Goal: Communication & Community: Answer question/provide support

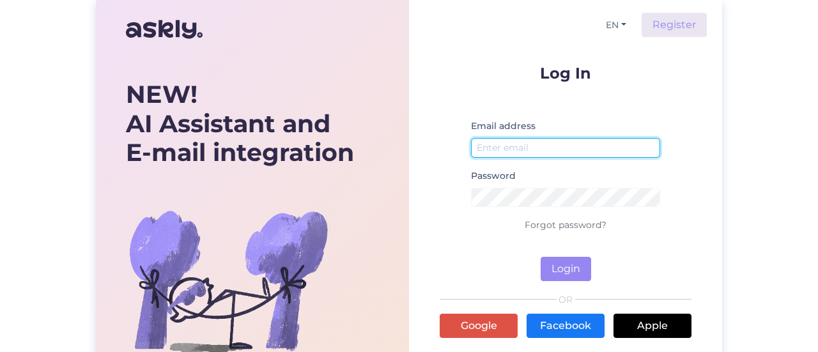
click at [552, 153] on input "email" at bounding box center [565, 148] width 189 height 20
type input "[EMAIL_ADDRESS][DOMAIN_NAME]"
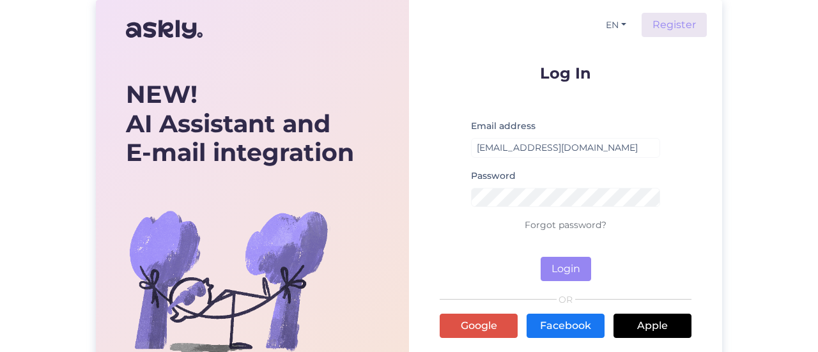
click at [559, 183] on div "Password" at bounding box center [565, 192] width 189 height 49
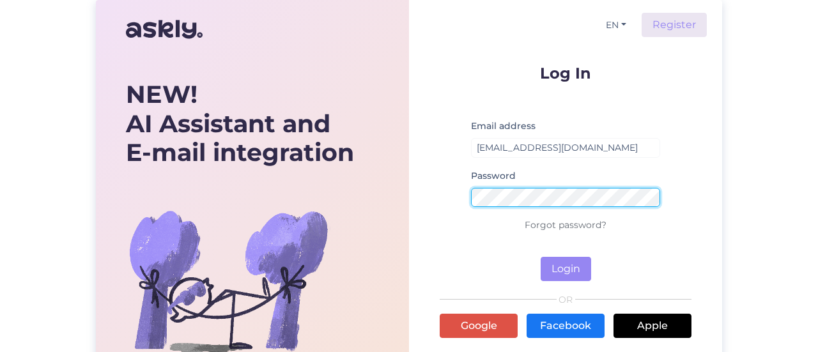
click at [541, 257] on button "Login" at bounding box center [566, 269] width 50 height 24
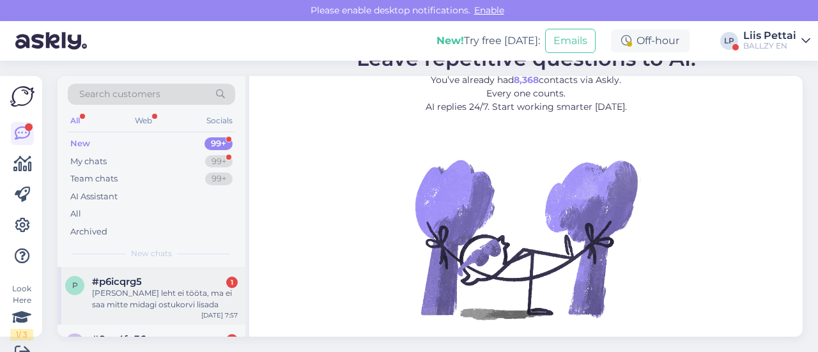
click at [155, 303] on div "Teie leht ei tööta, ma ei saa mitte midagi ostukorvi lisada" at bounding box center [165, 299] width 146 height 23
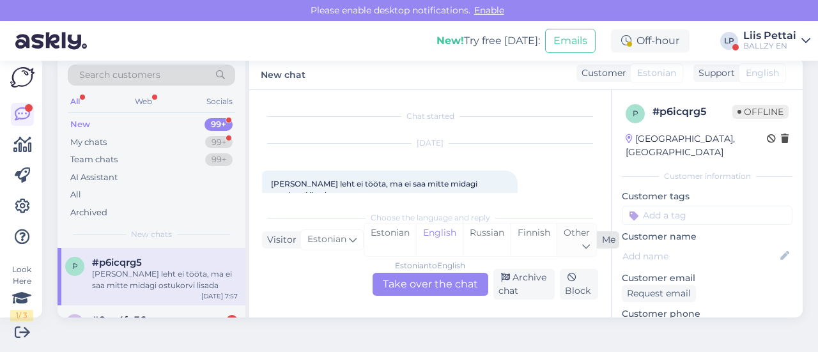
scroll to position [18, 0]
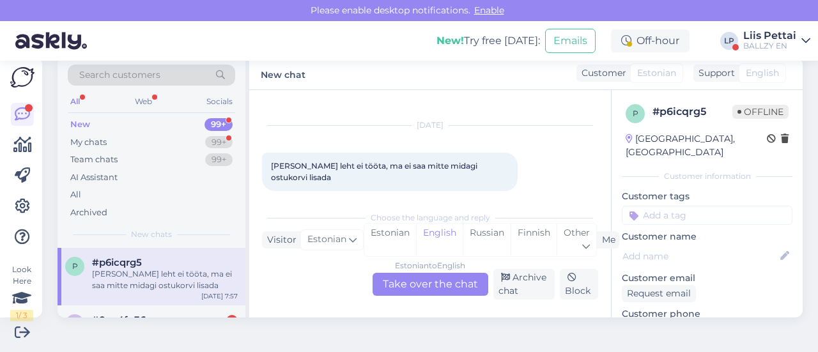
click at [383, 291] on div "Estonian to English Take over the chat" at bounding box center [431, 284] width 116 height 23
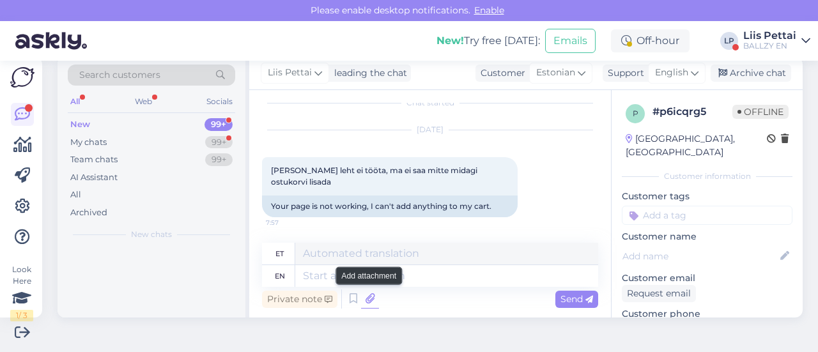
scroll to position [1, 0]
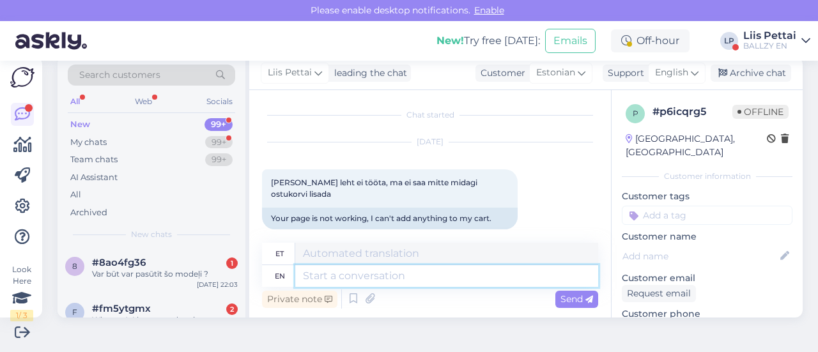
click at [341, 275] on textarea at bounding box center [446, 276] width 303 height 22
type textarea "Tere, ka"
type textarea "Tere,"
type textarea "Tere, kas s"
type textarea "Tere, kas"
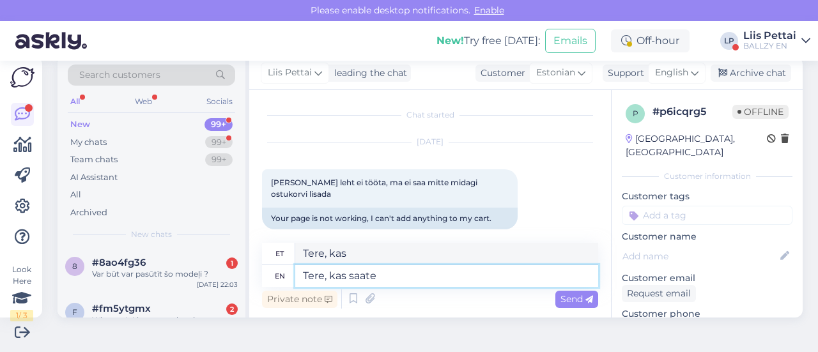
type textarea "Tere, kas saate m"
type textarea "Tere, kas saate"
type textarea "Tere, kas saate mõnda t"
type textarea "Tere, kui sa seda teed, siis"
type textarea "Tere, kas saate mõnda toodet s"
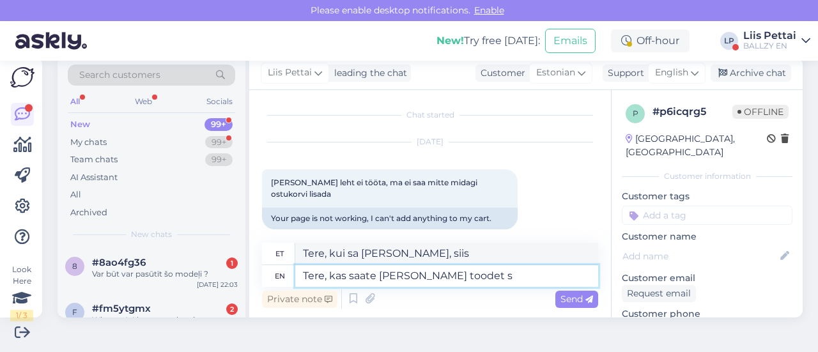
type textarea "Tere, kui sa saad mõne toote"
type textarea "Tere, kas saate mõnda toodet saata? ja"
type textarea "Tere, kas saadet toodet saata?"
type textarea "Tere, kas saate mõnda toodet saata? ja mi"
type textarea "Tere, kas saadet toodet saata? ja"
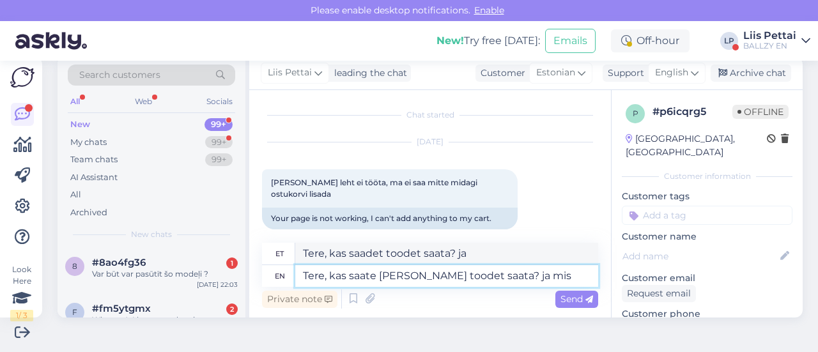
type textarea "Tere, kas saate mõnda toodet saata? ja mis s"
type textarea "Tere, kas saadet toodet saata? ja mis"
type textarea "Tere, kas saate mõnda toodet saata? ja su"
type textarea "Tere, kas saadet toodet saata? ja"
type textarea "Tere, kas saate mõnda toodet saata? ja suuruse"
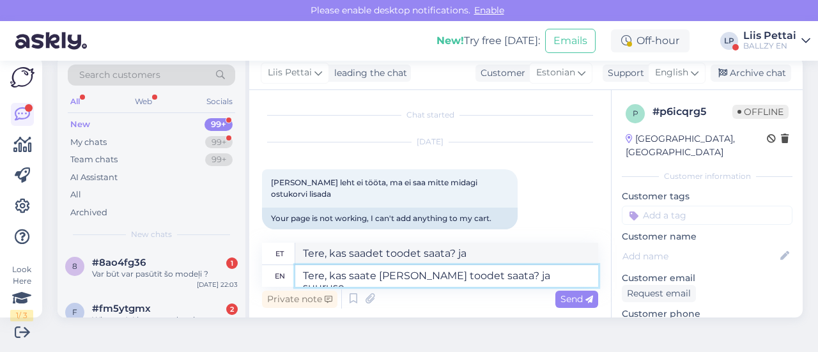
type textarea "Tere, kas saadet toodet saata? ja suurus"
type textarea "Tere, kas saate mõnda toodet saata? ja suuruse ?"
type textarea "Tere, kas saadet toodet saata? ja suuruse ?"
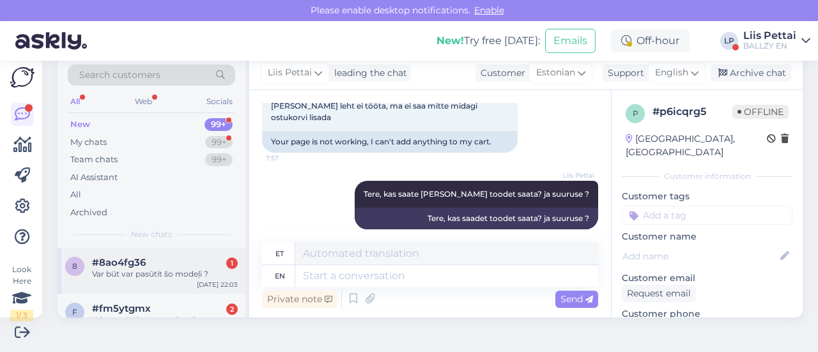
click at [92, 285] on div "8 #8ao4fg36 1 Var būt var pasūtīt šo modeļi ? Aug 25 22:03" at bounding box center [152, 271] width 188 height 46
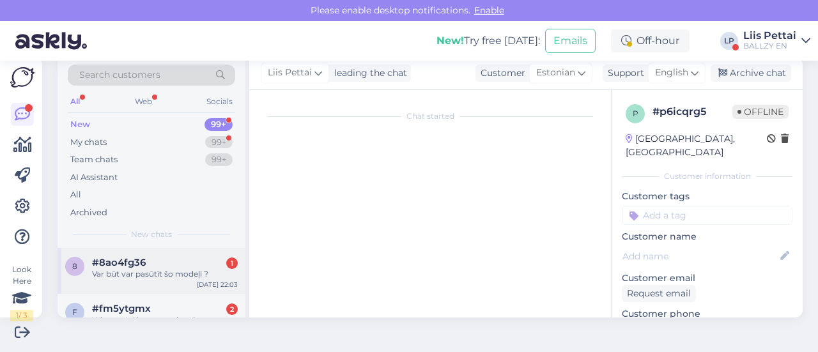
scroll to position [27, 0]
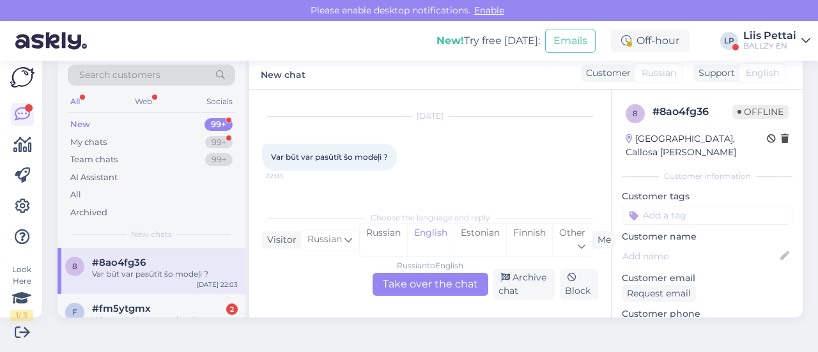
click at [431, 282] on div "Russian to English Take over the chat" at bounding box center [431, 284] width 116 height 23
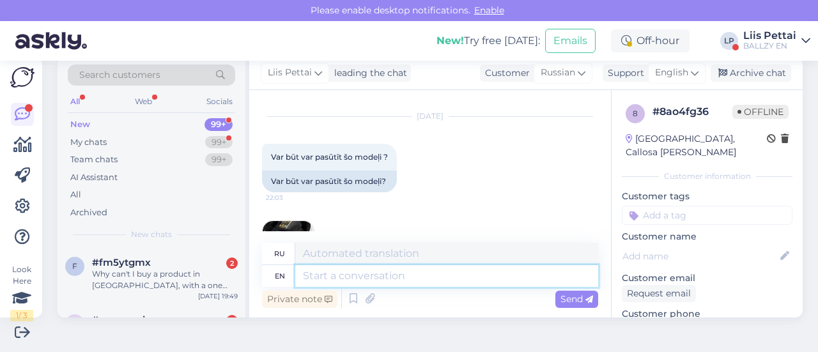
click at [431, 284] on textarea at bounding box center [446, 276] width 303 height 22
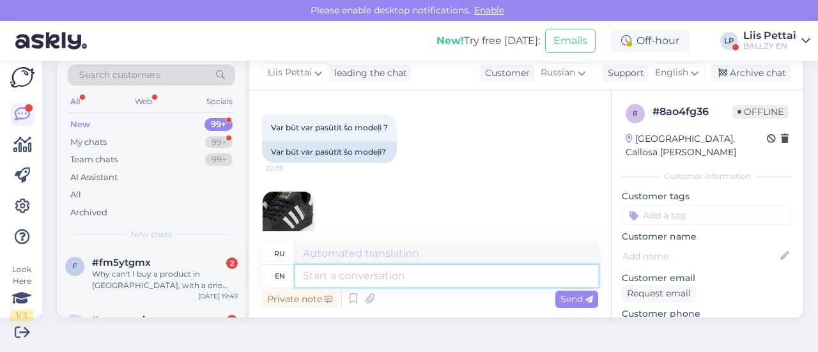
scroll to position [54, 0]
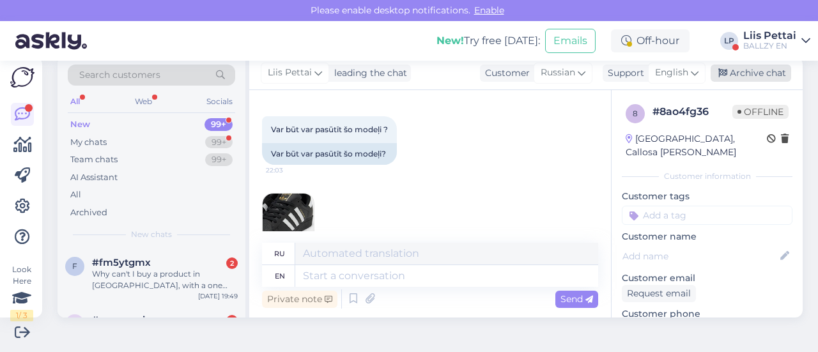
click at [741, 77] on div "Archive chat" at bounding box center [751, 73] width 81 height 17
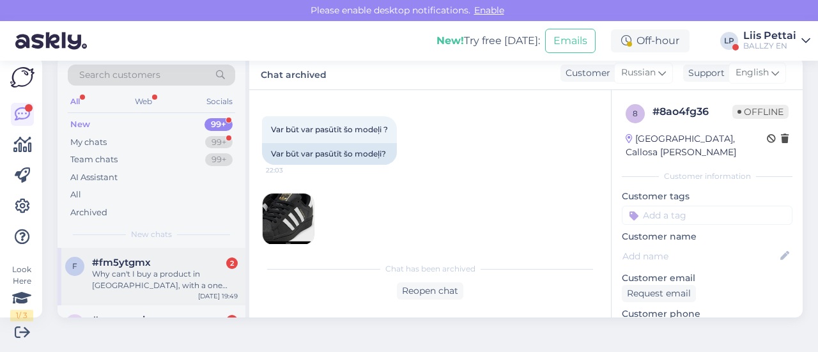
click at [151, 262] on div "#fm5ytgmx 2" at bounding box center [165, 263] width 146 height 12
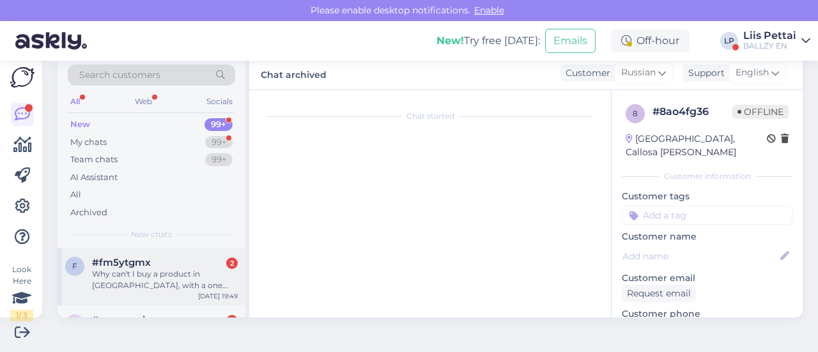
scroll to position [109, 0]
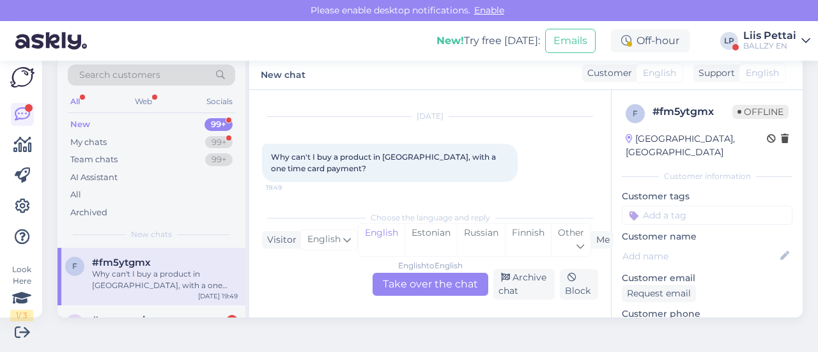
click at [399, 283] on div "English to English Take over the chat" at bounding box center [431, 284] width 116 height 23
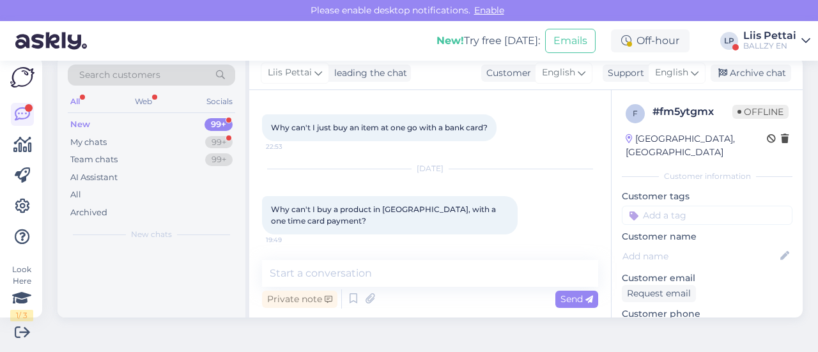
scroll to position [56, 0]
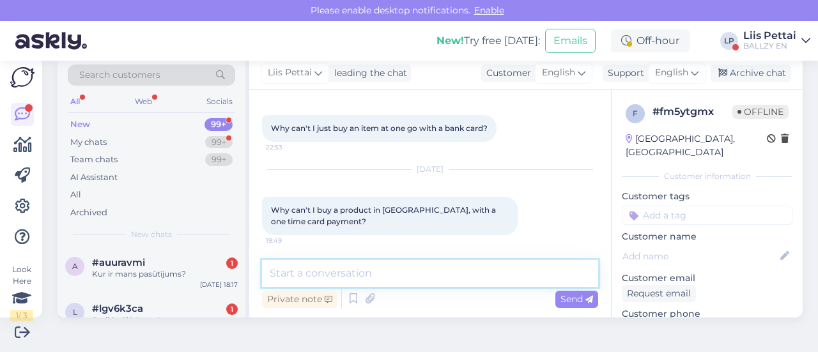
click at [377, 282] on textarea at bounding box center [430, 273] width 336 height 27
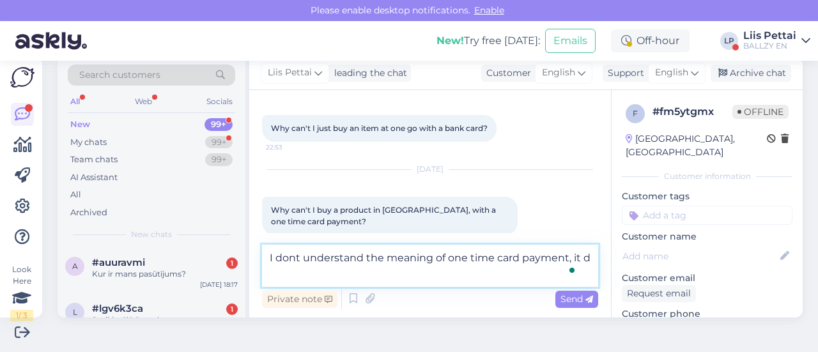
scroll to position [71, 0]
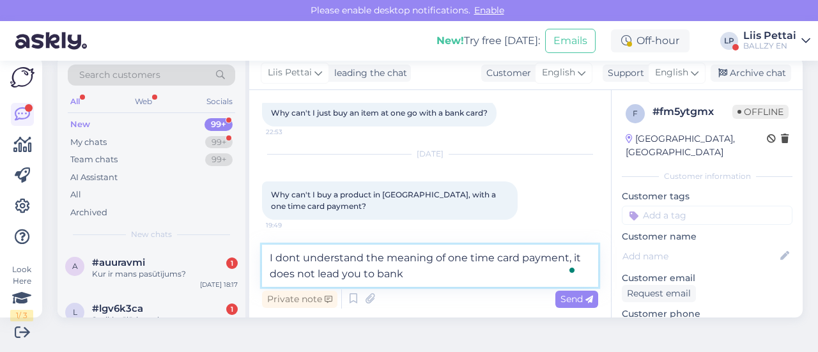
type textarea "I dont understand the meaning of one time card payment, it does not lead you to…"
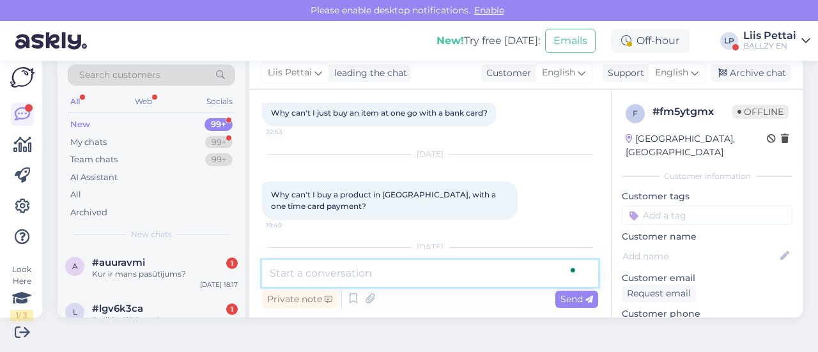
scroll to position [149, 0]
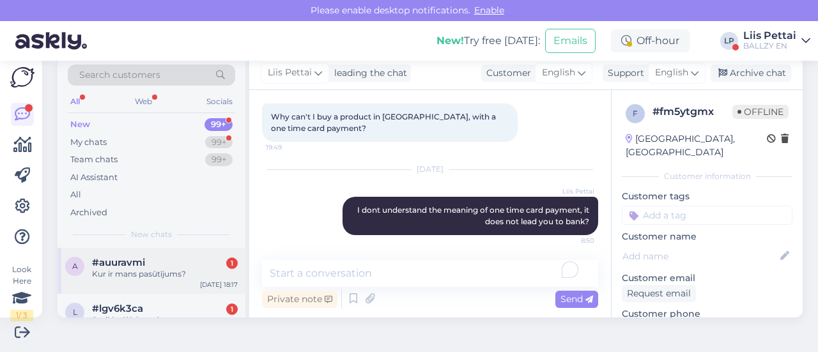
click at [151, 281] on div "a #auuravmi 1 Kur ir mans pasūtījums? Aug 25 18:17" at bounding box center [152, 271] width 188 height 46
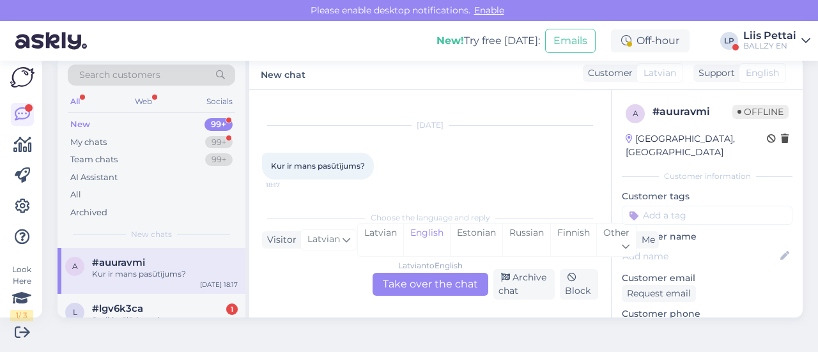
click at [426, 286] on div "Latvian to English Take over the chat" at bounding box center [431, 284] width 116 height 23
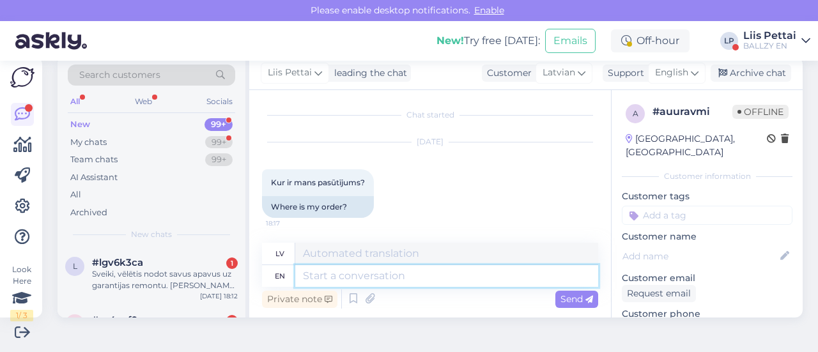
click at [426, 286] on textarea at bounding box center [446, 276] width 303 height 22
type textarea "sending o"
type textarea "sūtīšana"
type textarea "sending orders p"
type textarea "pasūtījumu sūtīšana"
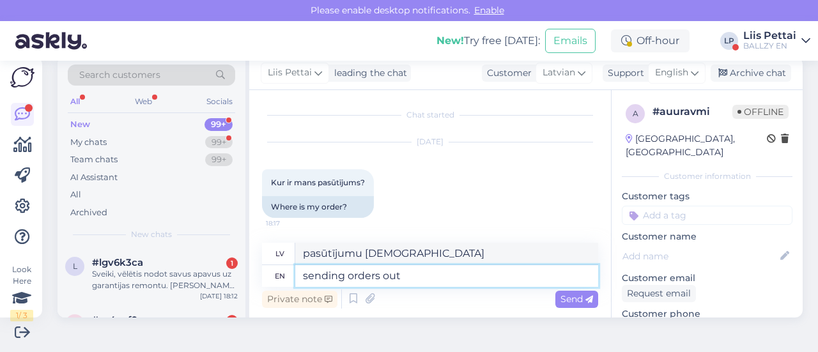
type textarea "sending orders out"
type textarea "sūtot pasūtījumus"
type textarea "sending orders out 2-7 wor"
type textarea "Pasūtījumu nosūtīšana no 2. līdz 7."
type textarea "sending orders out 2-7 workdays, y"
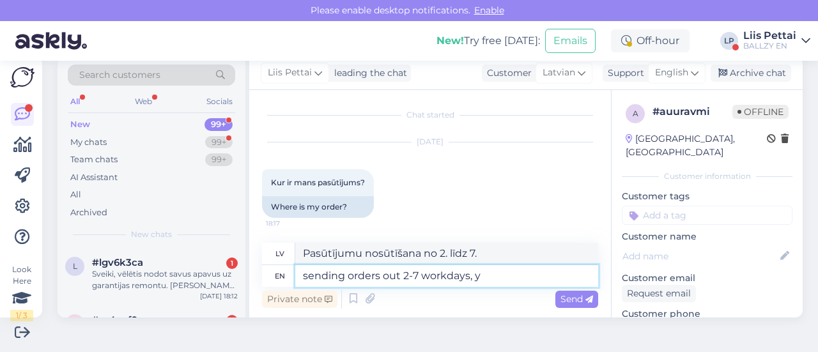
type textarea "pasūtījumu nosūtīšana 2–7 darba dienu laikā,"
type textarea "sending orders out 2-7 workdays, you wi"
type textarea "pasūtījumu nosūtīšana 2–7 darba dienu laikā, jūs"
type textarea "sending orders out 2-7 workdays, you will g"
type textarea "nosūtot pasūtījumus 2–7 darba dienu laikā, jūs to darīsiet"
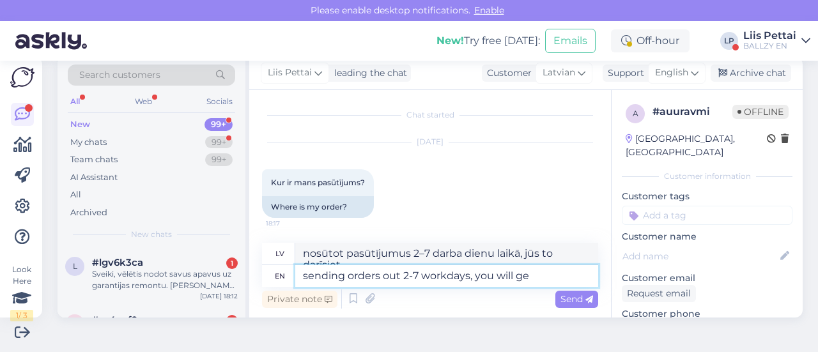
scroll to position [13, 0]
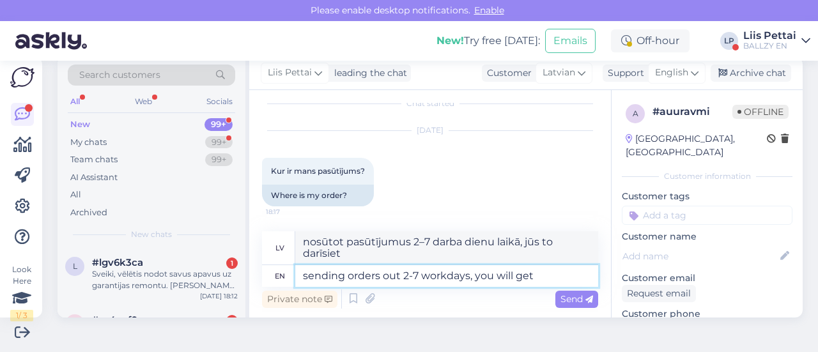
type textarea "sending orders out 2-7 workdays, you will get t"
type textarea "nosūtot pasūtījumus 2–7 darba dienu laikā, jūs saņemsiet"
type textarea "sending orders out 2-7 workdays, you will get tracking o"
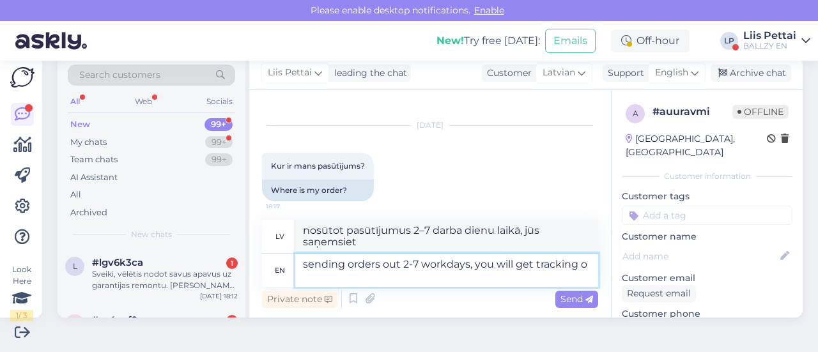
type textarea "Pasūtījumu nosūtīšana 2–7 darba dienu laikā, jūs saņemsiet izsekošanas informāc…"
type textarea "sending orders out 2-7 workdays, you will get tracking once i"
type textarea "Pasūtījumu nosūtīšana 2–7 darba dienu laikā, izsekošanas informāciju saņemsiet …"
type textarea "sending orders out 2-7 workdays, you will get tracking once its s"
type textarea "Pasūtījumu nosūtīšana 2–7 darba dienu laikā, izsekošanas informāciju saņemsiet,…"
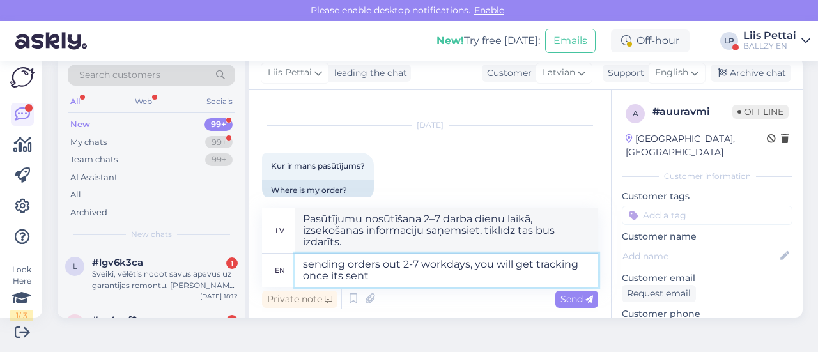
type textarea "sending orders out 2-7 workdays, you will get tracking once its sent o"
type textarea "Pasūtījumu nosūtīšana 2–7 darba dienu laikā, izsekošanas informāciju saņemsiet,…"
type textarea "sending orders out 2-7 workdays, you will get tracking once its sent out from"
type textarea "Pasūtījumu nosūtīšana 2–7 darba dienu laikā, izsekošanas informāciju saņemsiet,…"
type textarea "sending orders out 2-7 workdays, you will get tracking once its sent out from t…"
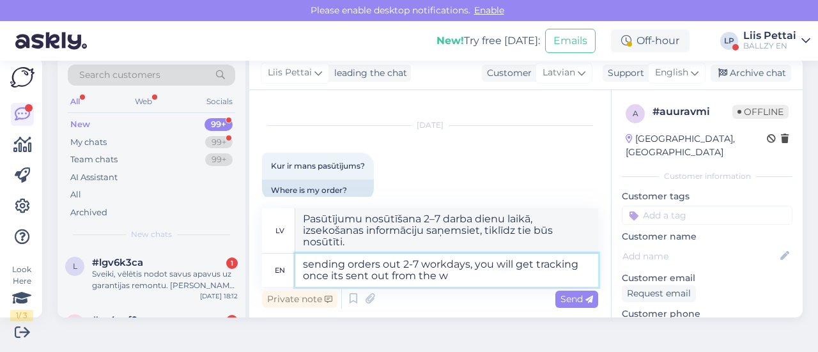
type textarea "Pasūtījumu nosūtīšana 2–7 darba dienu laikā, izsekošanas informāciju saņemsiet,…"
type textarea "sending orders out 2-7 workdays, you will get tracking once its sent out from t…"
type textarea "Pasūtījumu nosūtīšana 2–7 darba dienu laikā, izsekošanas informāciju saņemsiet,…"
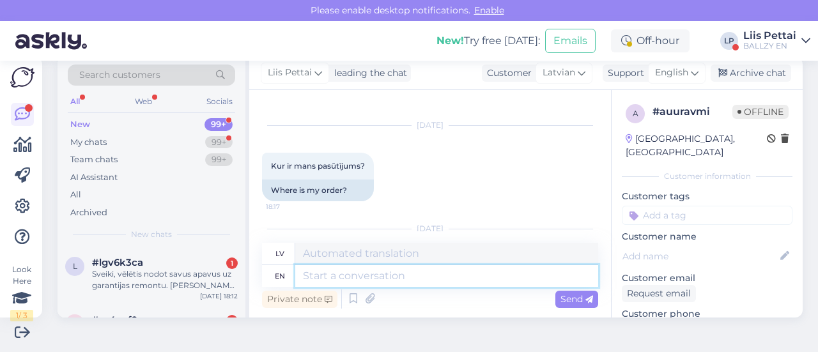
scroll to position [128, 0]
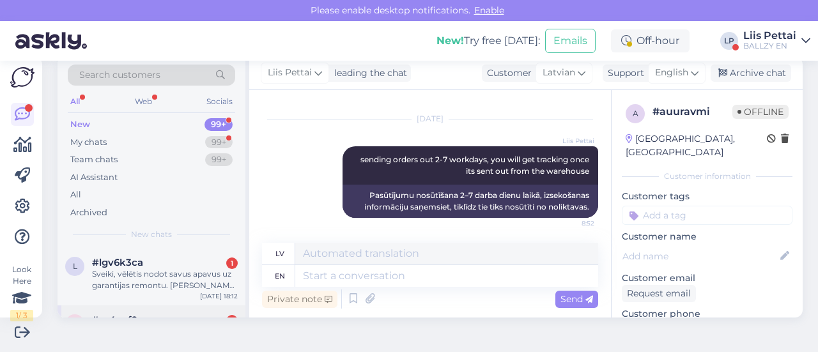
click at [194, 307] on div "m #m4vpf9wo 2 näitab “pending” Aug 25 17:29" at bounding box center [152, 329] width 188 height 46
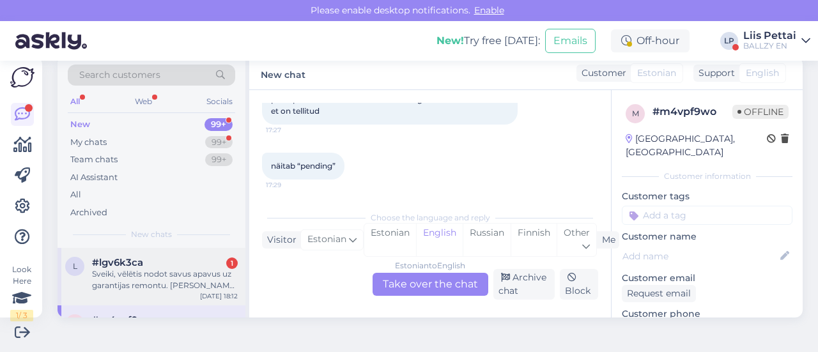
click at [185, 272] on div "Sveiki, vēlētis nodot savus apavus uz garantijas remontu. Vai ja es pasūtīju in…" at bounding box center [165, 279] width 146 height 23
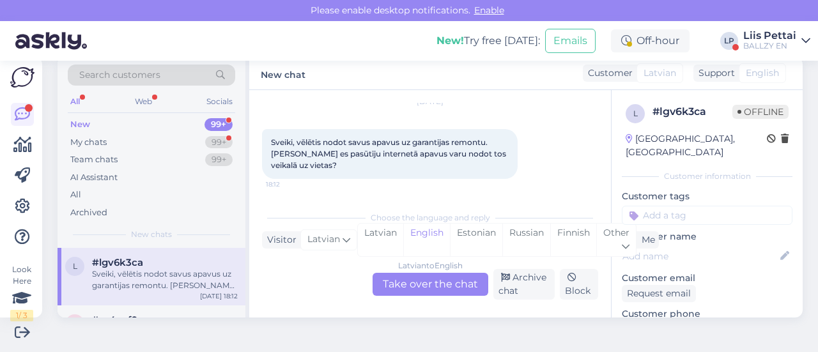
scroll to position [27, 0]
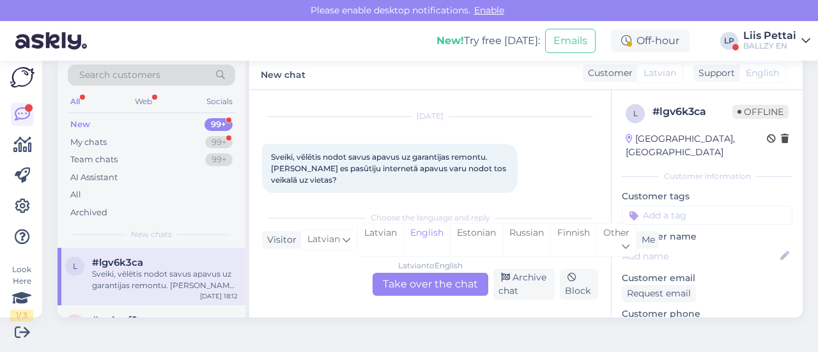
click at [431, 287] on div "Latvian to English Take over the chat" at bounding box center [431, 284] width 116 height 23
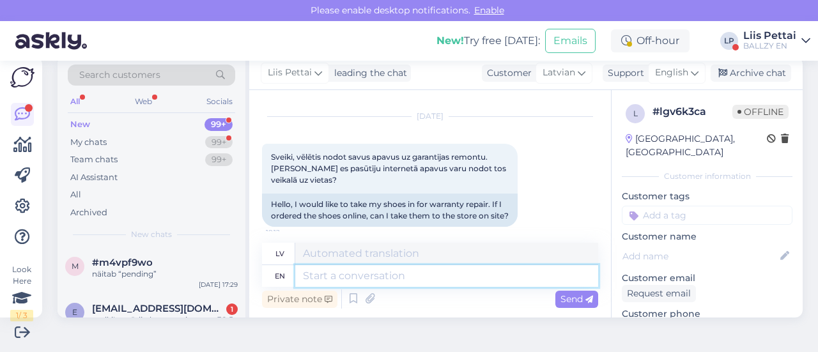
click at [428, 275] on textarea at bounding box center [446, 276] width 303 height 22
type textarea "yes y"
type textarea "jā"
type textarea "yes you c"
type textarea "jā, tu"
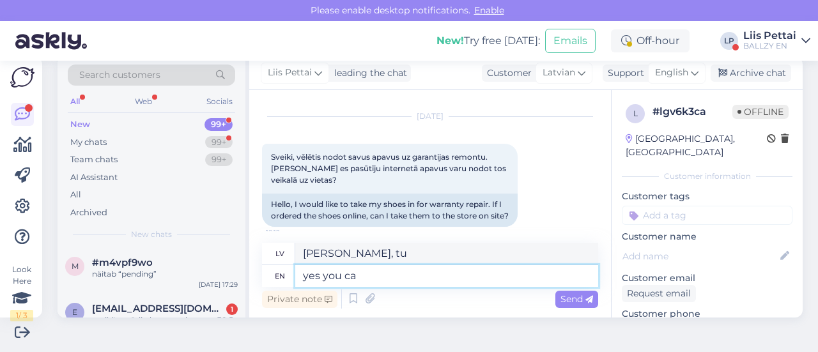
type textarea "yes you can"
type textarea "jā, tu vari"
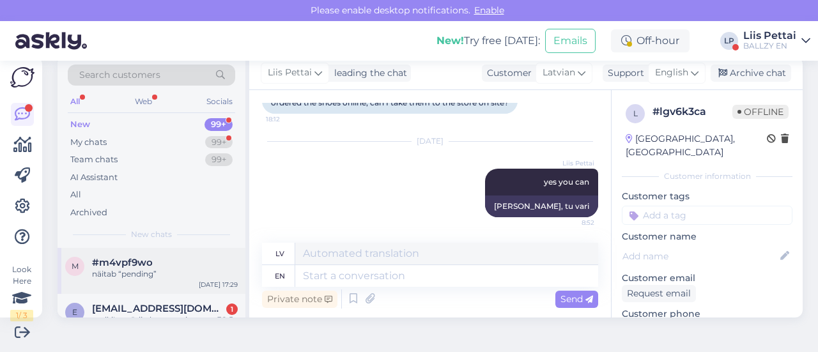
click at [69, 257] on div "m #m4vpf9wo näitab “pending”" at bounding box center [151, 268] width 173 height 23
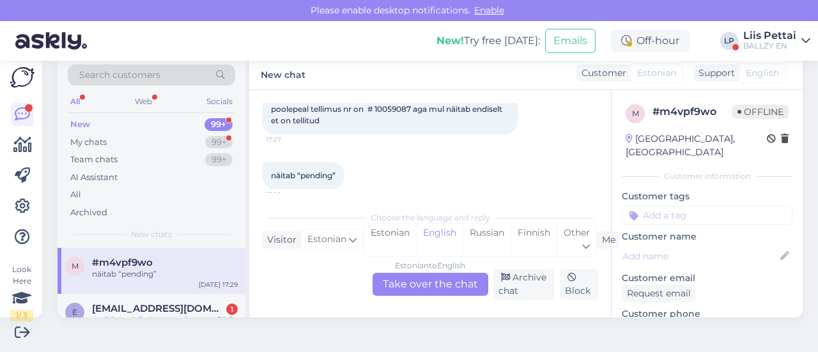
scroll to position [96, 0]
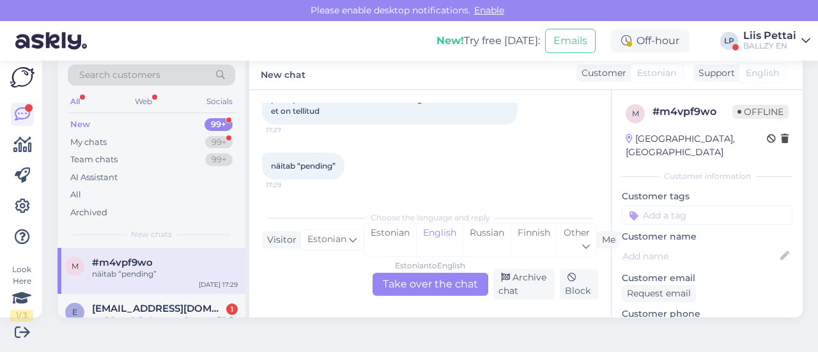
click at [414, 279] on div "Estonian to English Take over the chat" at bounding box center [431, 284] width 116 height 23
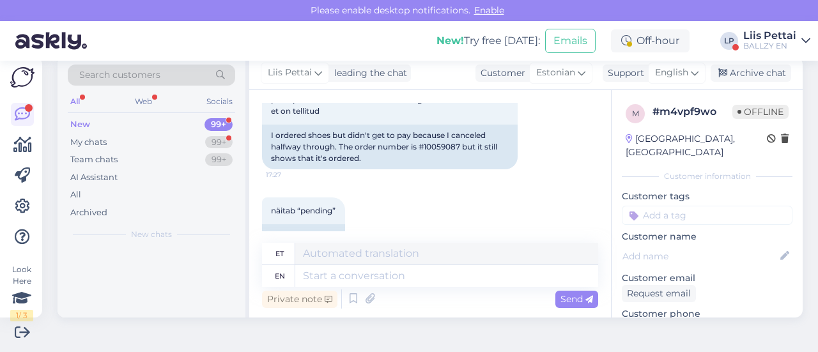
click at [399, 288] on div "Private note Send" at bounding box center [430, 299] width 336 height 24
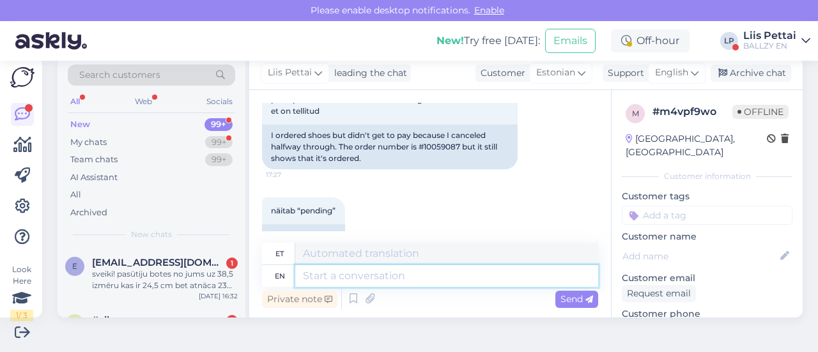
click at [401, 272] on textarea at bounding box center [446, 276] width 303 height 22
type textarea "ei o"
type textarea "ei"
type textarea "ei ole"
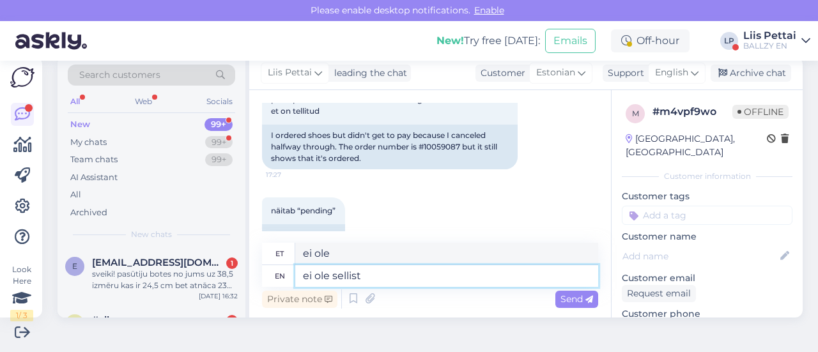
type textarea "ei ole sellist t"
type textarea "ei ole sellisest"
type textarea "ei ole sellist tellimust s"
type textarea "ei ole sellist tellimist"
type textarea "ei ole sellist tellimust süsteemis"
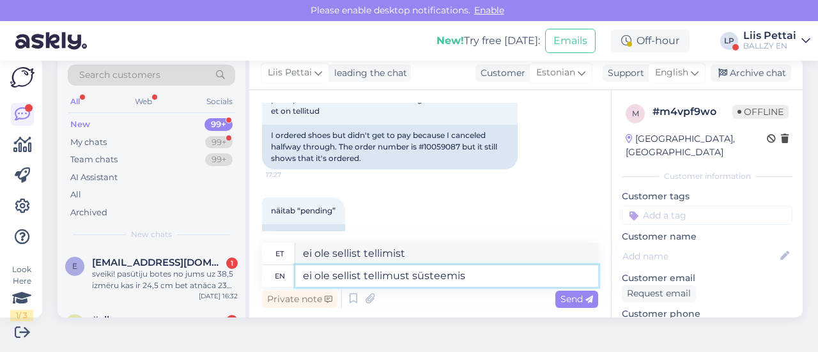
type textarea "ei ole selliste tellimuste süsteemis"
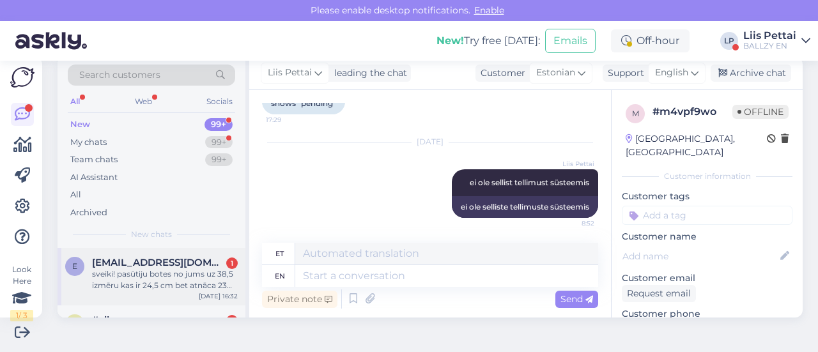
click at [129, 258] on span "eelliinnaa11@gmail.com" at bounding box center [158, 263] width 133 height 12
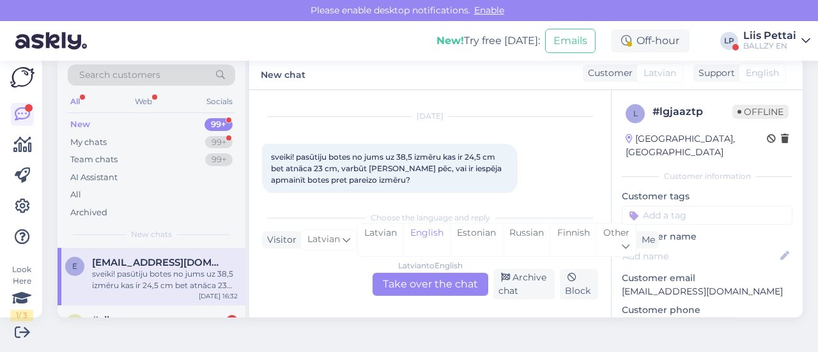
click at [386, 286] on div "Latvian to English Take over the chat" at bounding box center [431, 284] width 116 height 23
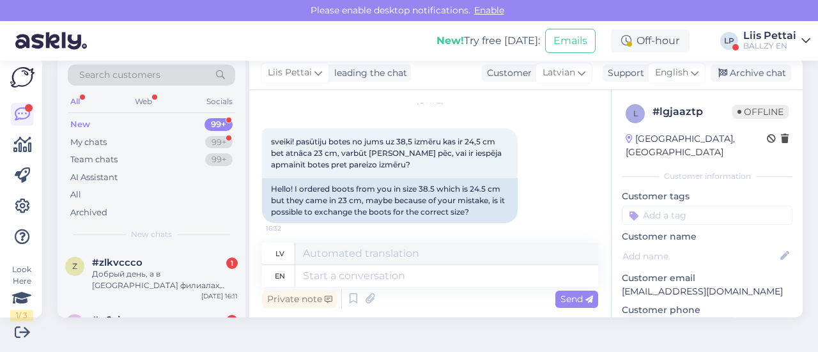
scroll to position [47, 0]
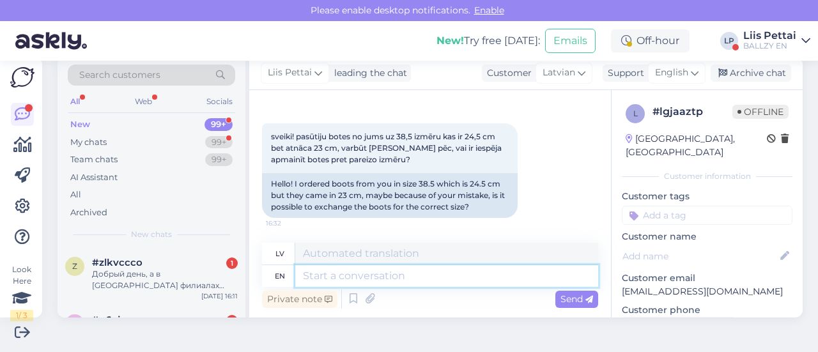
click at [415, 270] on textarea at bounding box center [446, 276] width 303 height 22
type textarea "your o"
type textarea "tavs"
type textarea "your order nu"
type textarea "jūsu pasūtījums"
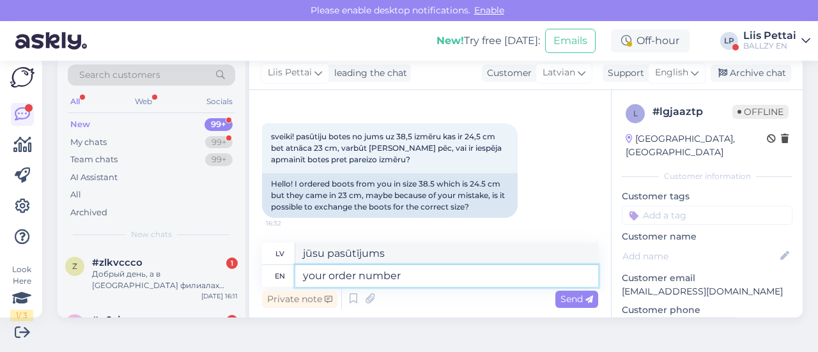
type textarea "your order number?"
type textarea "jūsu pasūtījuma numurs?"
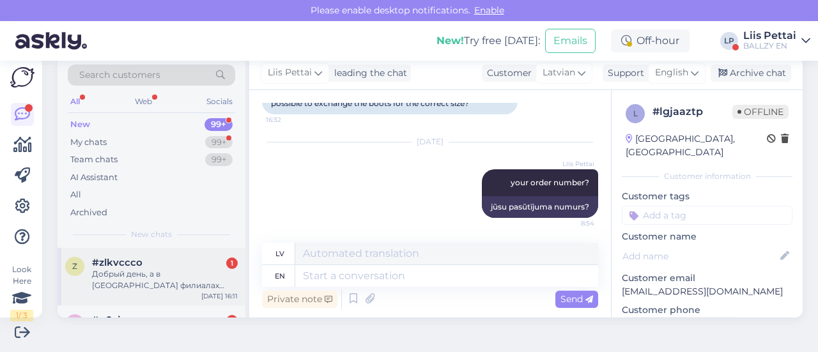
click at [128, 274] on div "Добрый день, а в Рижских филиалах магагизонов вообще нет никаких джинс? (по кра…" at bounding box center [165, 279] width 146 height 23
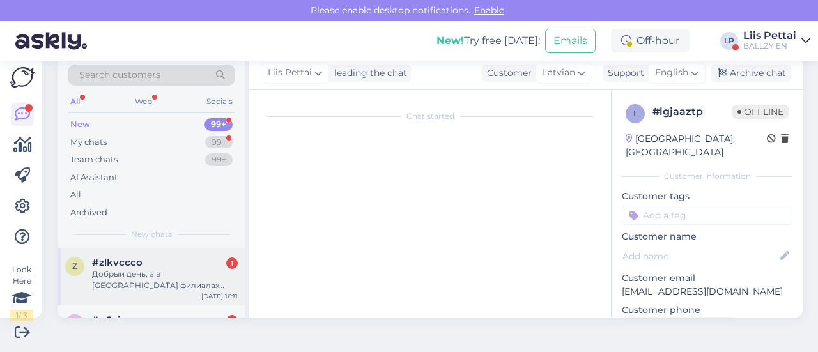
scroll to position [27, 0]
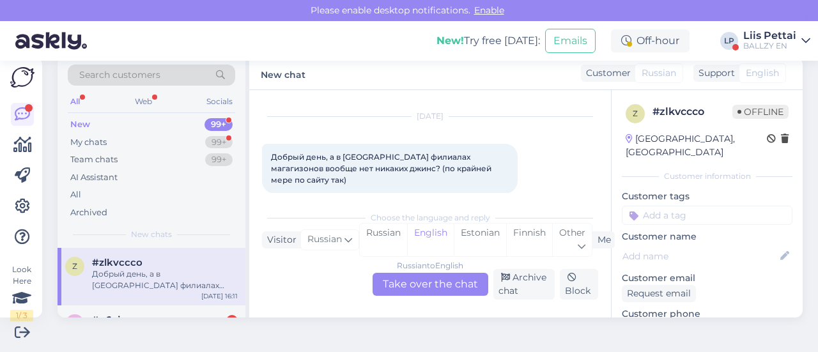
click at [417, 283] on div "Russian to English Take over the chat" at bounding box center [431, 284] width 116 height 23
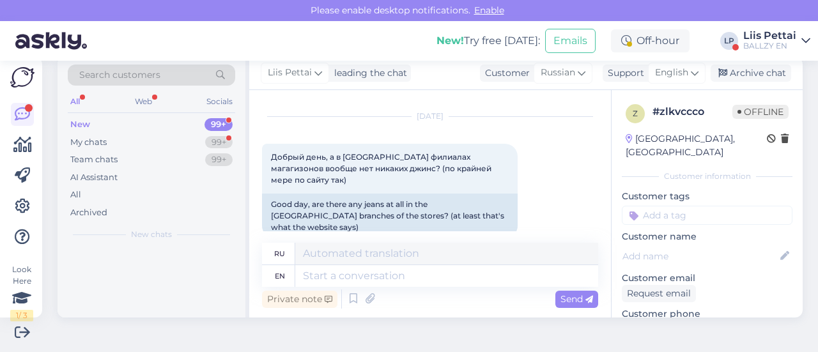
scroll to position [24, 0]
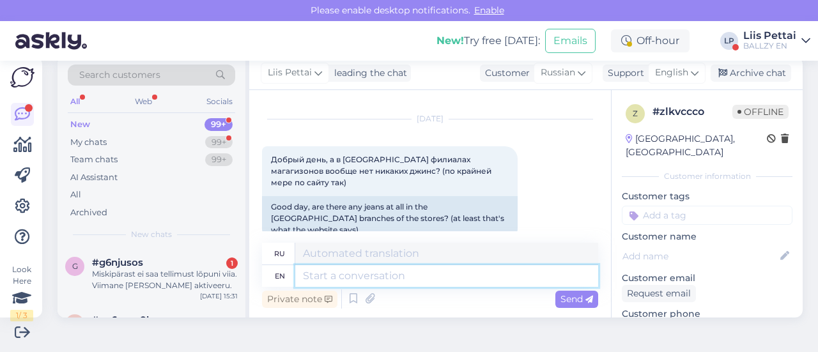
click at [417, 283] on textarea at bounding box center [446, 276] width 303 height 22
type textarea "if t"
type textarea "если"
type textarea "if the website sh"
type textarea "если веб-сайт"
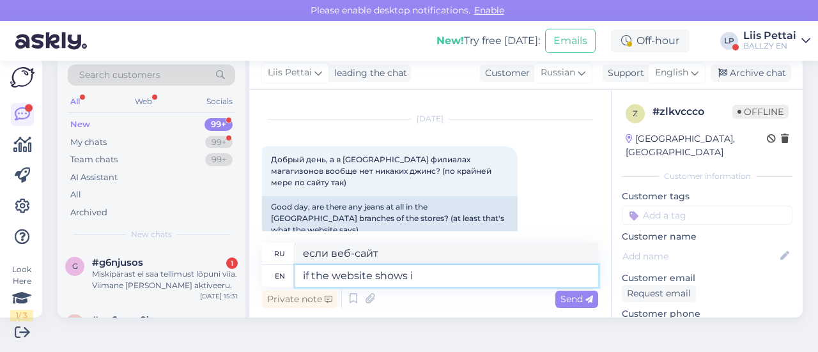
type textarea "if the website shows it"
type textarea "если веб-сайт показывает"
type textarea "if the website shows it t"
type textarea "если сайт это показывает"
type textarea "if the website shows it then yes"
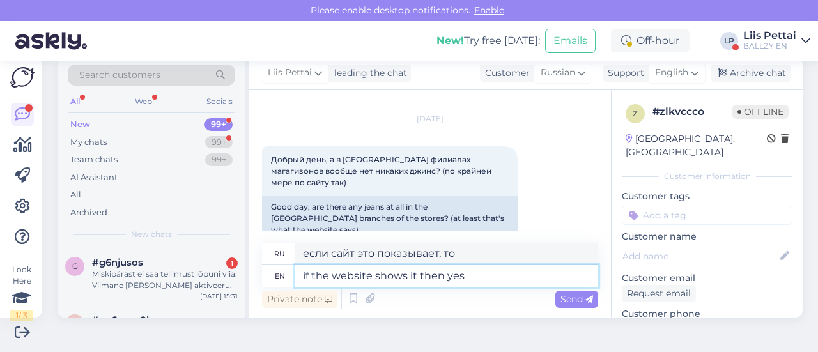
type textarea "если сайт это показывает, то да"
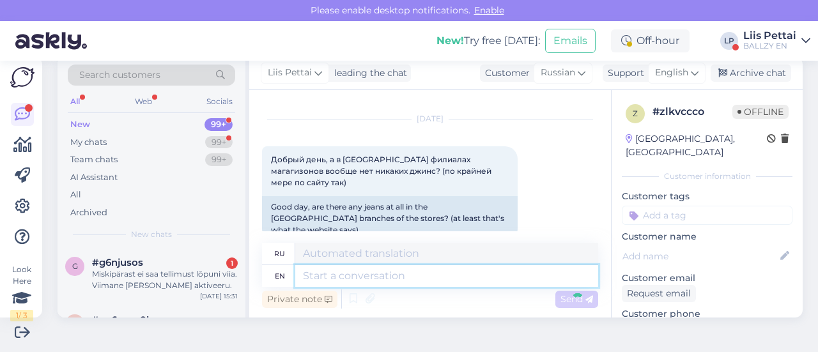
scroll to position [128, 0]
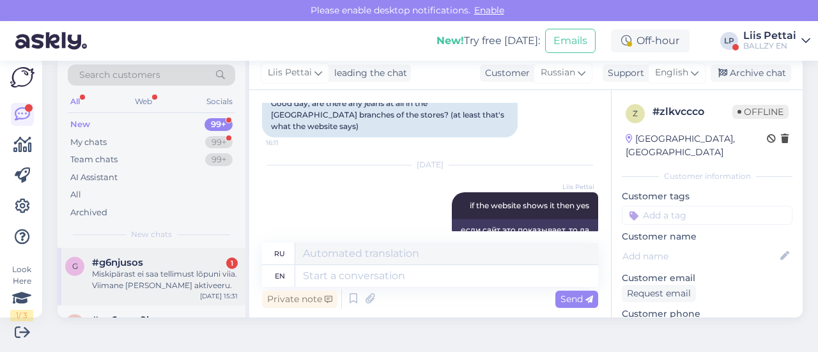
click at [193, 283] on div "Miskipärast ei saa tellimust lõpuni viia. Viimane nupp ei aktiveeru." at bounding box center [165, 279] width 146 height 23
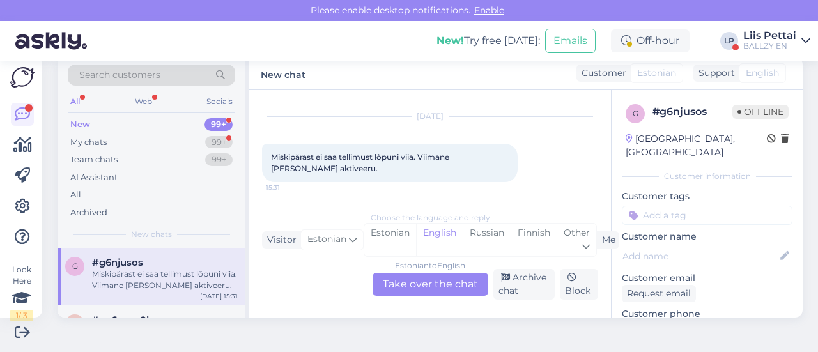
click at [416, 286] on div "Estonian to English Take over the chat" at bounding box center [431, 284] width 116 height 23
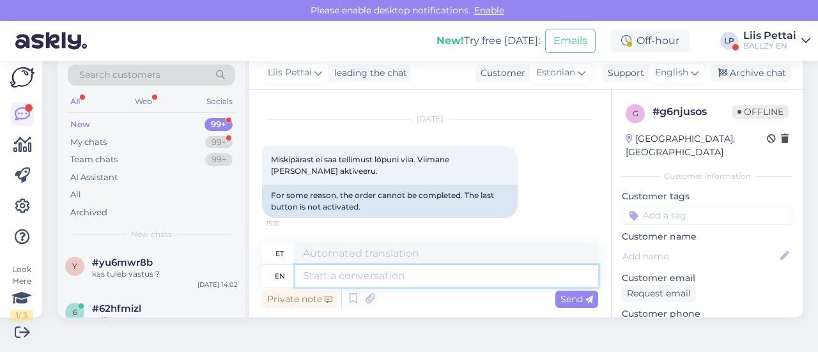
click at [410, 278] on textarea at bounding box center [446, 276] width 303 height 22
type textarea "saate"
type textarea "saate screeni teha"
type textarea "saate ekraani"
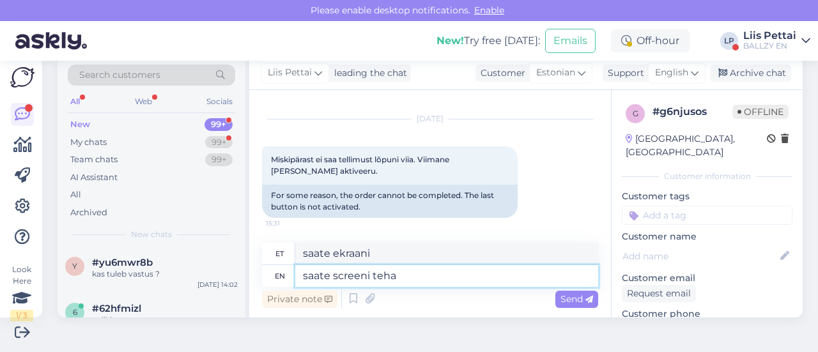
type textarea "saate screeni teha p"
type textarea "saate ekraani teha"
type textarea "saate screeni teha palun"
type textarea "saate ekraani teha palun"
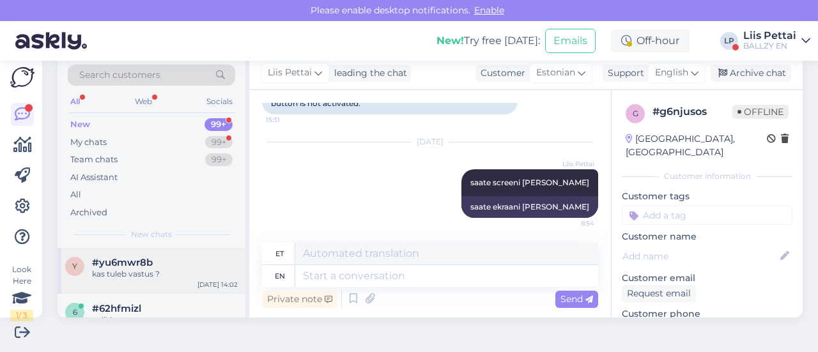
click at [151, 272] on div "kas tuleb vastus ?" at bounding box center [165, 274] width 146 height 12
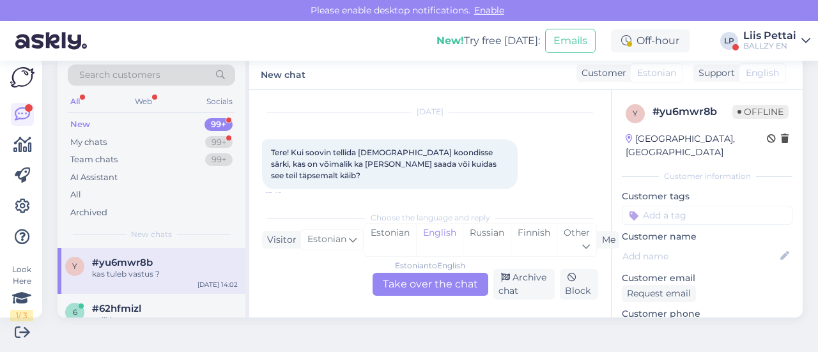
scroll to position [84, 0]
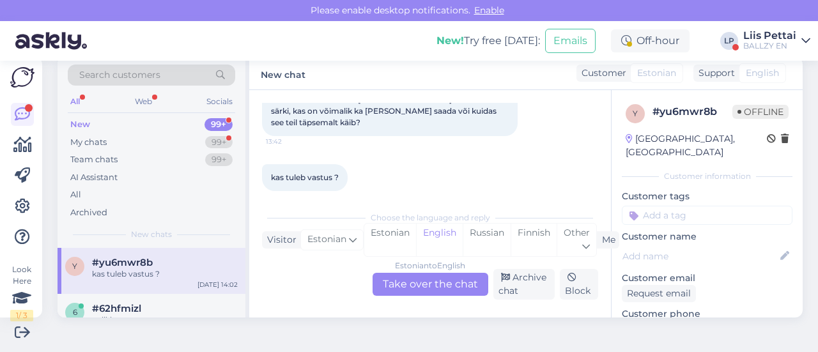
click at [404, 279] on div "Estonian to English Take over the chat" at bounding box center [431, 284] width 116 height 23
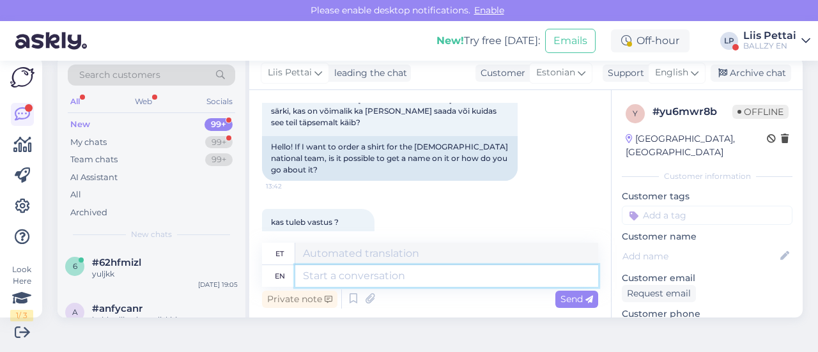
click at [382, 283] on textarea at bounding box center [446, 276] width 303 height 22
type textarea "Tere, k"
type textarea "Tere,"
type textarea "Tere, kõige k"
type textarea "Tere, kõige"
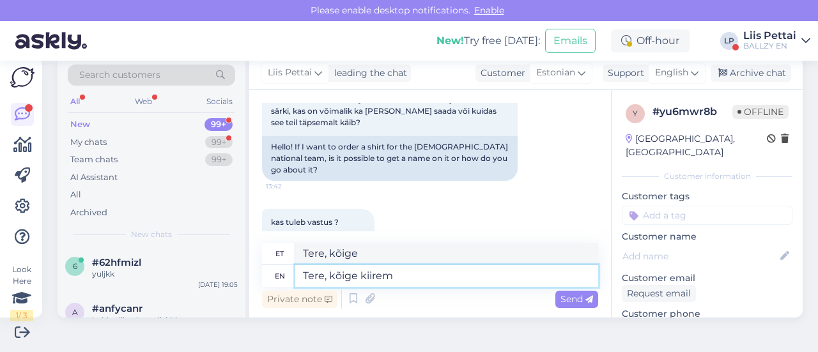
type textarea "Tere, kõige kiirem o"
type textarea "Tere, kõige kiirem"
type textarea "Tere, kõige kiirem on si"
type textarea "Tere, kõige kiiremini on"
type textarea "Tere, kõige kiirem on siit"
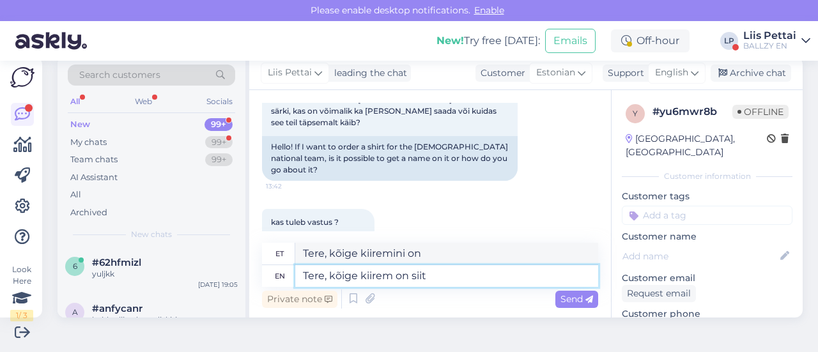
type textarea "Tere, kõige kiirem on siit"
type textarea "Tere, kõige kiirem on siit teamps"
type textarea "Tere, kõige kiirem on siit teamspirit.ee"
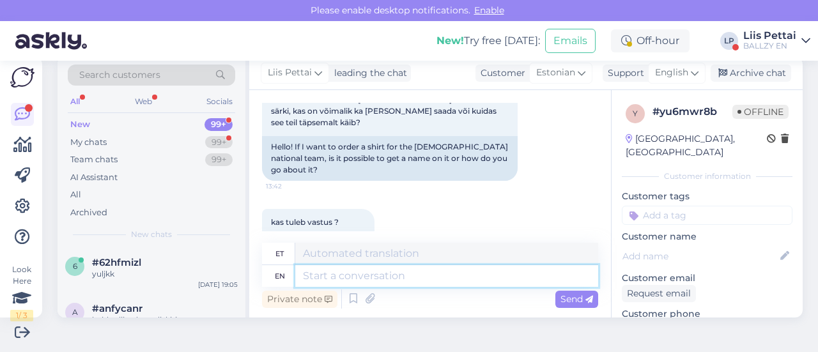
scroll to position [205, 0]
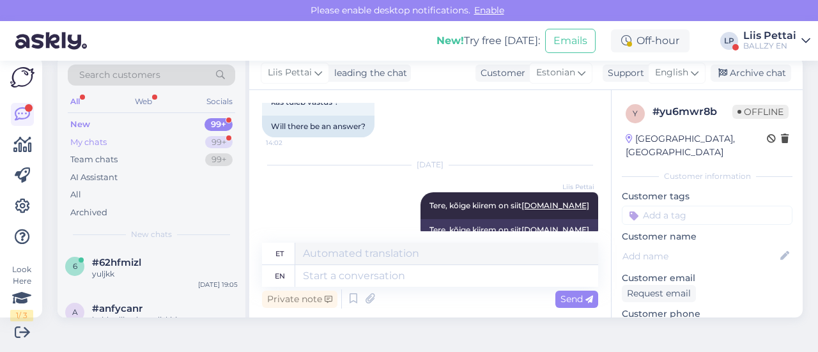
click at [121, 139] on div "My chats 99+" at bounding box center [151, 143] width 167 height 18
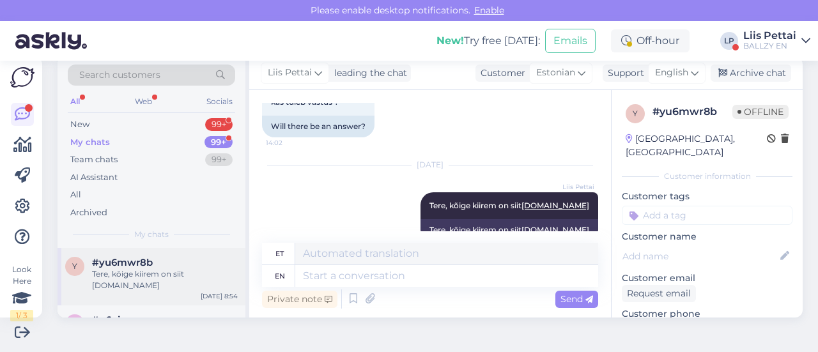
click at [119, 267] on span "#yu6mwr8b" at bounding box center [122, 263] width 61 height 12
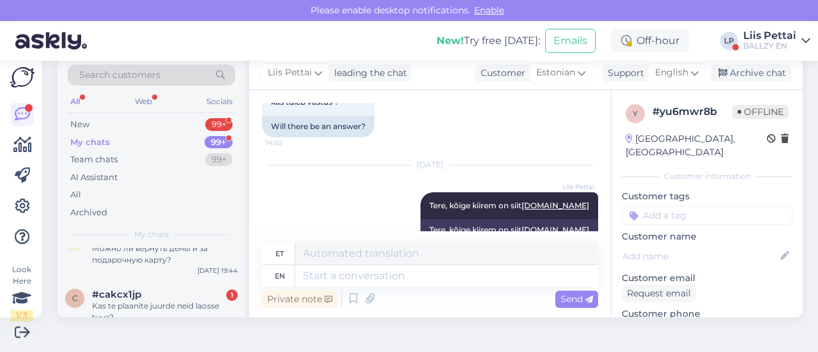
scroll to position [511, 0]
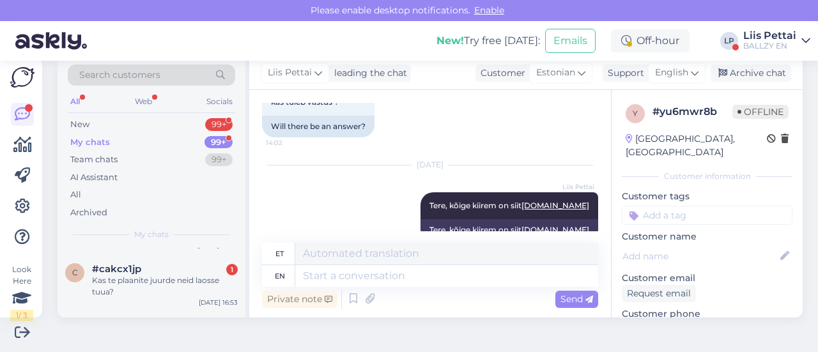
click at [119, 275] on div "Kas te plaanite juurde neid laosse tuua?" at bounding box center [165, 286] width 146 height 23
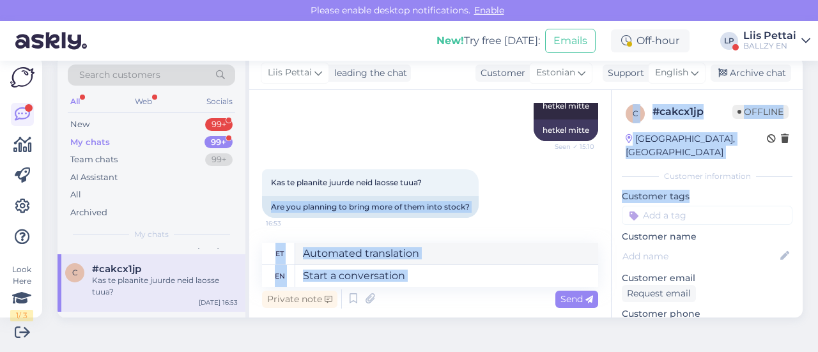
drag, startPoint x: 598, startPoint y: 208, endPoint x: 593, endPoint y: 177, distance: 31.1
click at [594, 177] on div "Chat started Aug 25 2025 Kas teil tuleb nike elite seljakott valget värvi tagas…" at bounding box center [525, 204] width 553 height 228
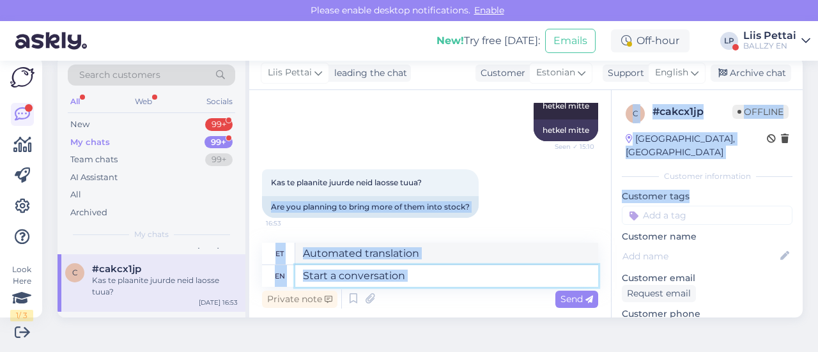
click at [461, 277] on textarea at bounding box center [446, 276] width 303 height 22
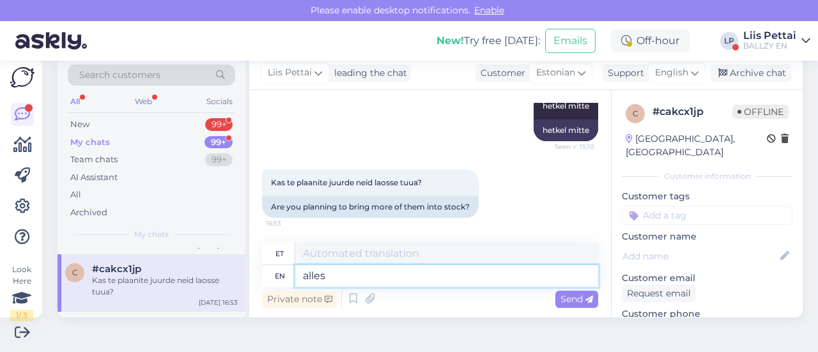
type textarea "alles"
type textarea "alles uuel sü"
type textarea "alles uus"
type textarea "alles uuel sügisel"
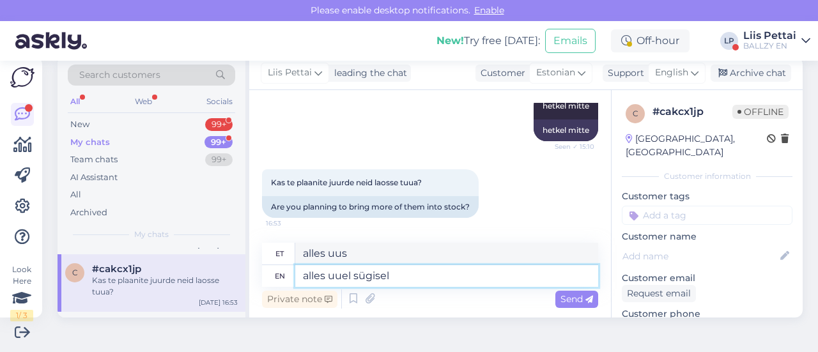
type textarea "alles uuel sügisel"
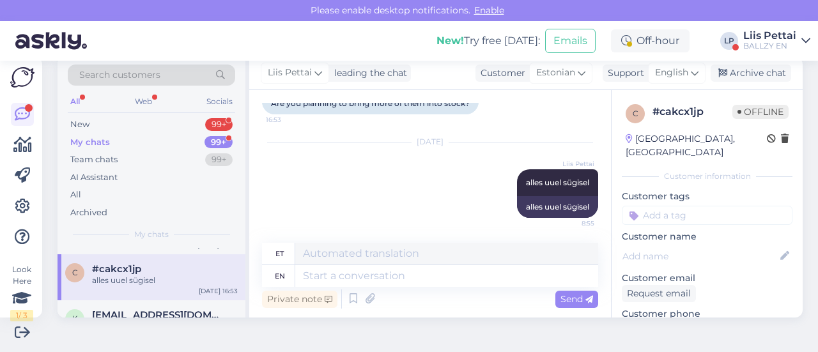
click at [167, 275] on div "alles uuel sügisel" at bounding box center [165, 281] width 146 height 12
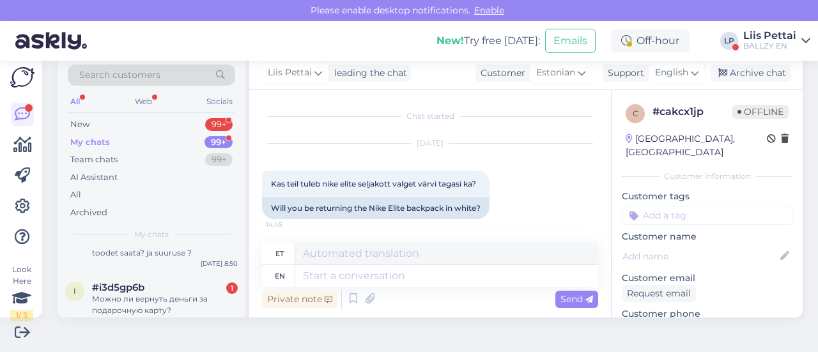
scroll to position [435, 0]
click at [167, 283] on div "#i3d5gp6b 1" at bounding box center [165, 289] width 146 height 12
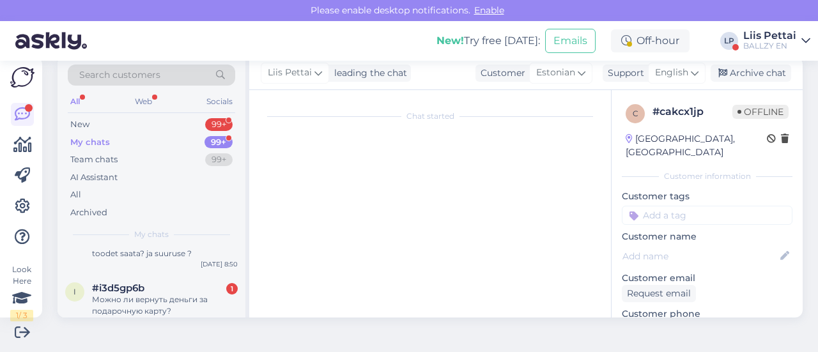
scroll to position [178, 0]
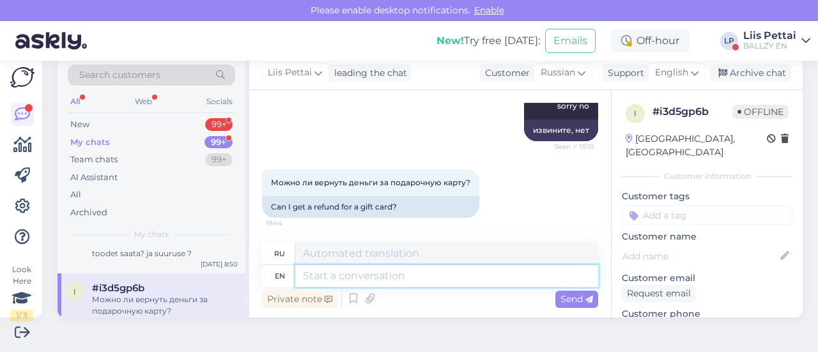
click at [477, 266] on textarea at bounding box center [446, 276] width 303 height 22
click at [456, 272] on textarea at bounding box center [446, 276] width 303 height 22
type textarea "no"
type textarea "нет"
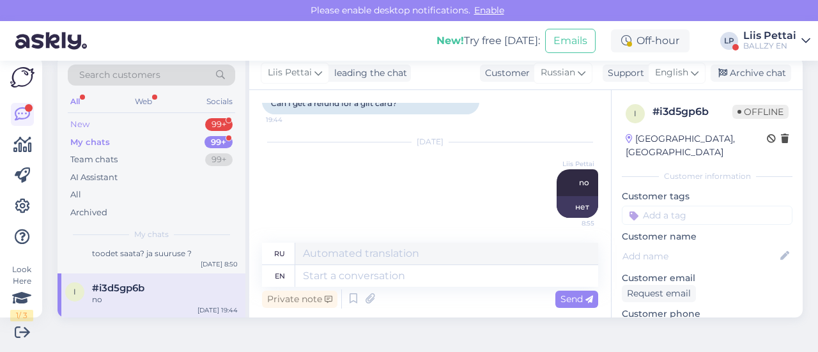
click at [170, 121] on div "New 99+" at bounding box center [151, 125] width 167 height 18
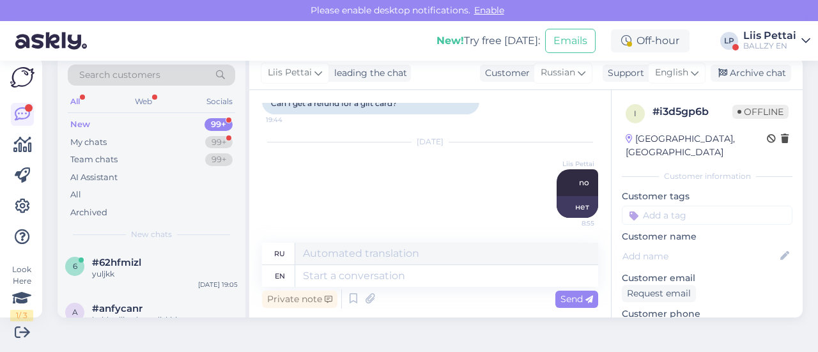
click at [764, 35] on div "Liis Pettai" at bounding box center [769, 36] width 53 height 10
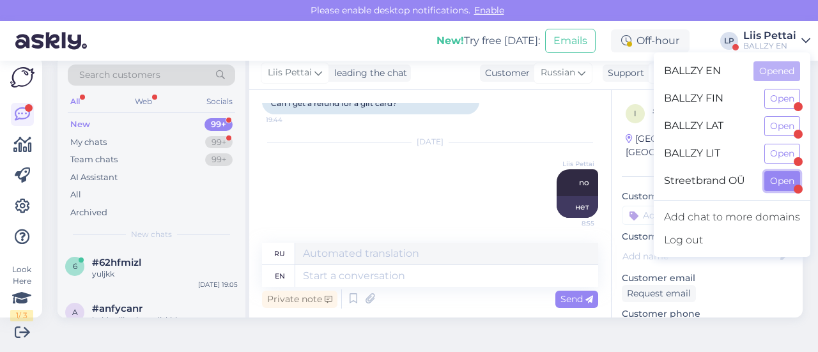
click at [773, 182] on button "Open" at bounding box center [782, 181] width 36 height 20
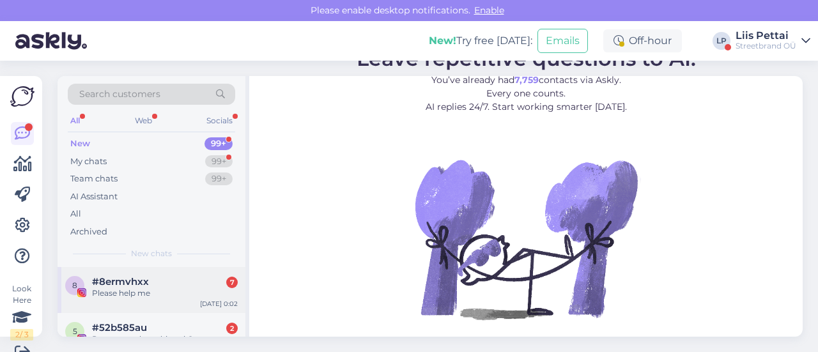
click at [125, 298] on div "8 #8ermvhxx 7 Please help me Aug 26 0:02" at bounding box center [152, 290] width 188 height 46
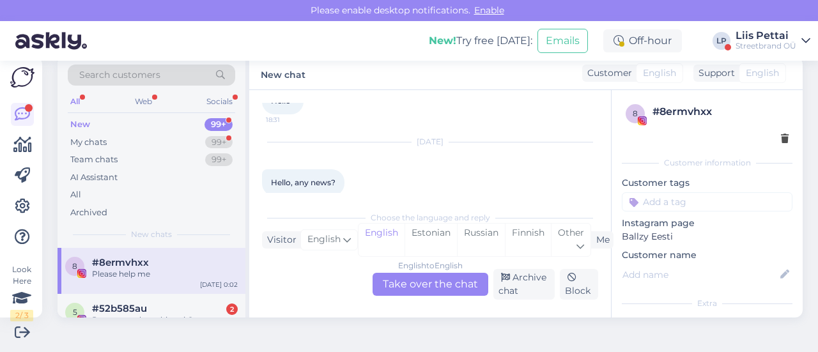
scroll to position [1453, 0]
click at [132, 306] on span "#52b585au" at bounding box center [119, 309] width 55 height 12
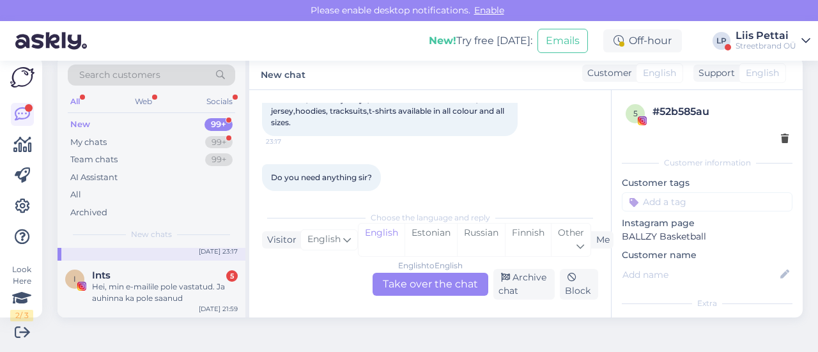
scroll to position [77, 0]
click at [132, 306] on div "I Ints 5 Hei, min e-mailile pole vastatud. Ja auhinna ka pole saanud Aug 25 21:…" at bounding box center [152, 292] width 188 height 58
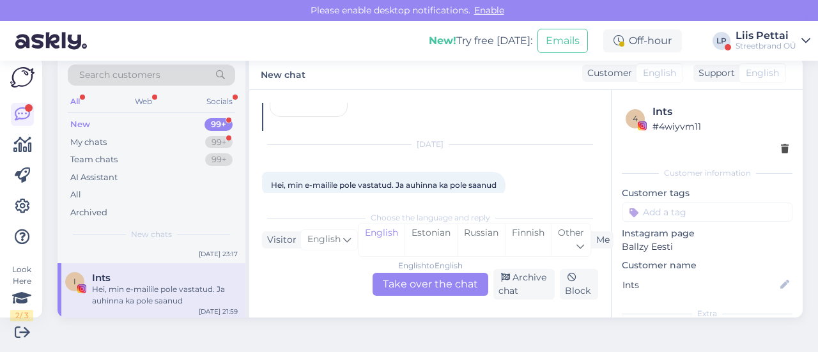
scroll to position [2162, 0]
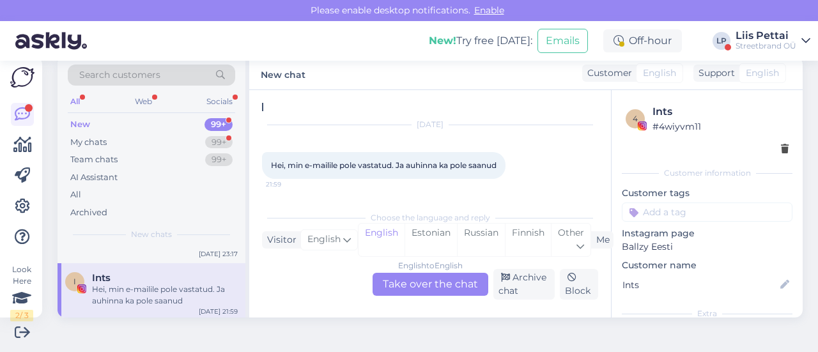
click at [165, 308] on div "I Ints Hei, min e-mailile pole vastatud. Ja auhinna ka pole saanud Aug 25 21:59" at bounding box center [152, 292] width 188 height 58
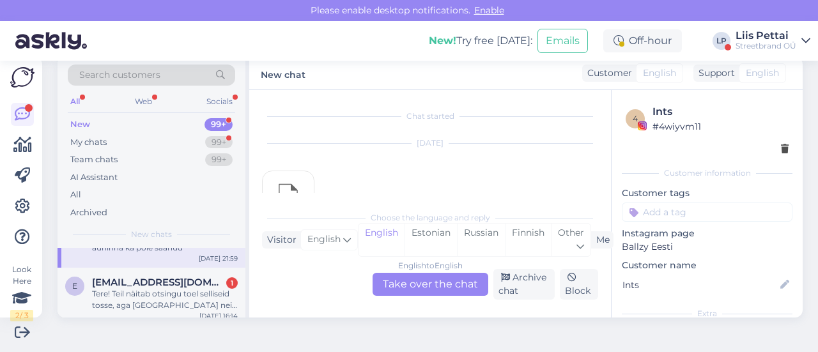
scroll to position [128, 0]
click at [165, 308] on div "Tere! Teil näitab otsingu toel selliseid tosse, aga laos neid justkui poleks. K…" at bounding box center [165, 301] width 146 height 23
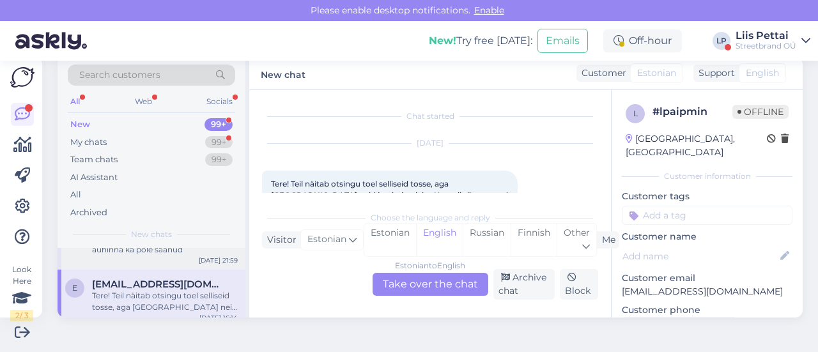
scroll to position [27, 0]
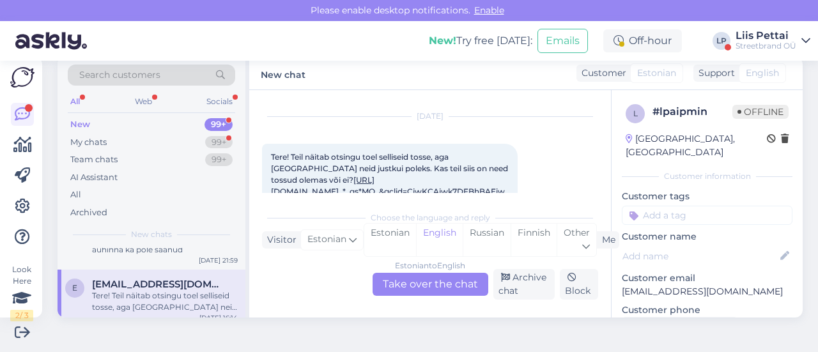
click at [375, 180] on link "https://ballzy.eu/et/product/air-jordan-1-low-gs-553560-093-3-5y-cnf?_gl=1*15qu…" at bounding box center [323, 185] width 104 height 21
click at [422, 296] on div "Estonian to English Take over the chat" at bounding box center [431, 284] width 116 height 23
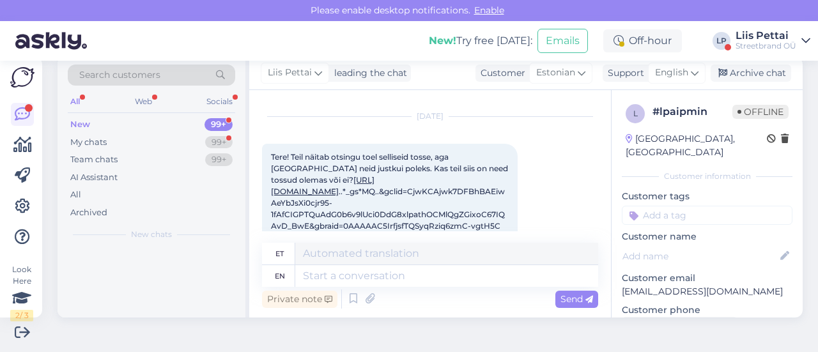
scroll to position [0, 0]
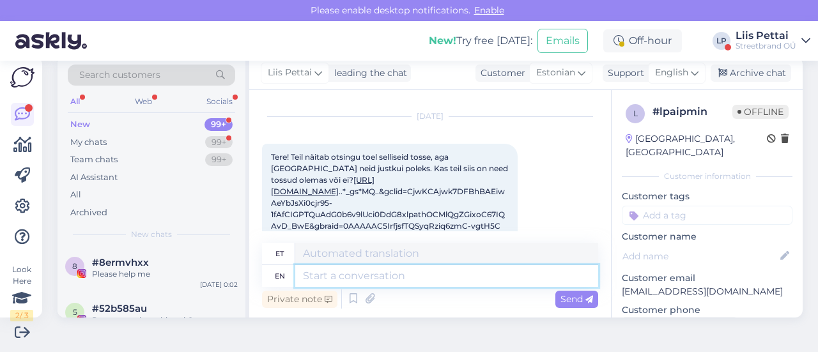
click at [413, 286] on textarea at bounding box center [446, 276] width 303 height 22
type textarea "sellised su"
type textarea "müüdud"
type textarea "sellised suurused o"
type textarea "müügil olevad suurused"
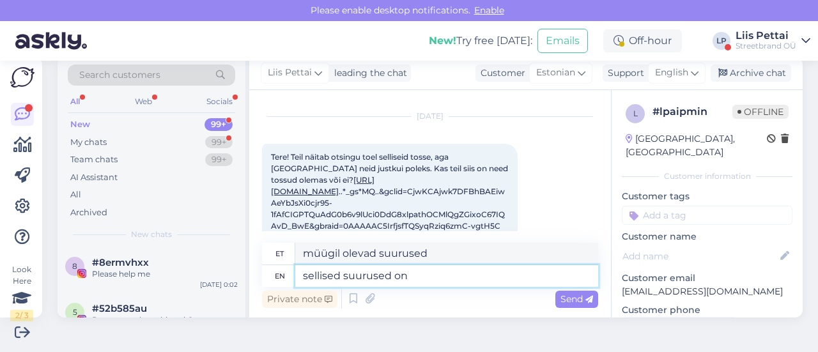
type textarea "sellised suurused on"
type textarea "müügil olevad suurused on"
paste textarea
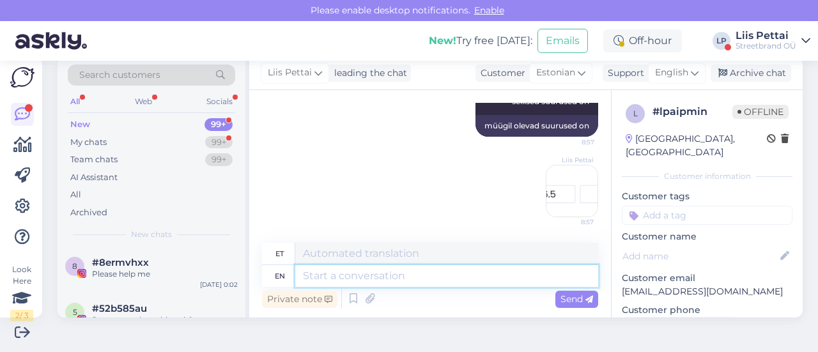
scroll to position [354, 0]
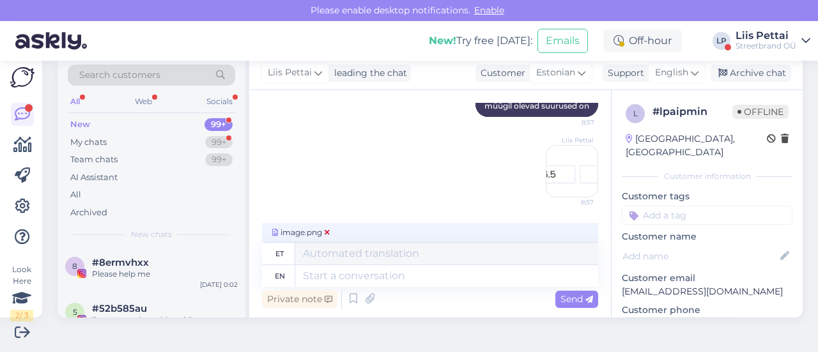
click at [331, 232] on div "image.png" at bounding box center [430, 233] width 336 height 20
click at [330, 232] on icon at bounding box center [327, 233] width 5 height 8
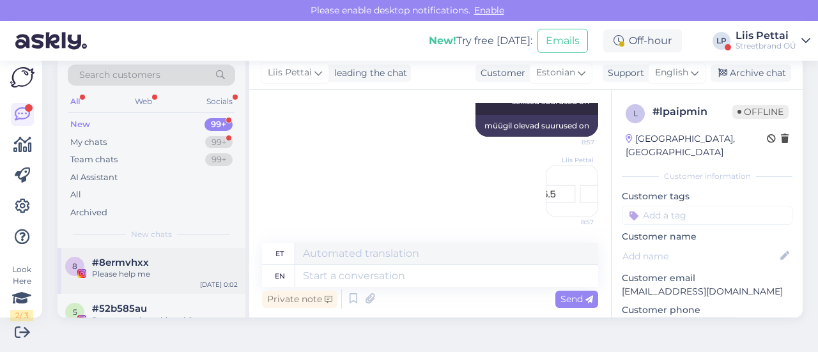
click at [148, 286] on div "8 #8ermvhxx Please help me Aug 26 0:02" at bounding box center [152, 271] width 188 height 46
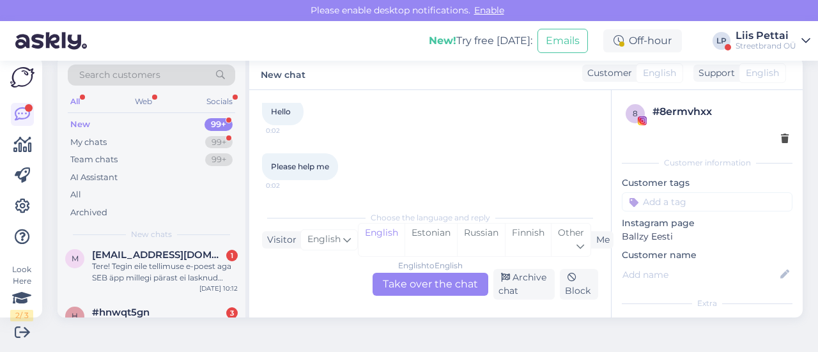
scroll to position [153, 0]
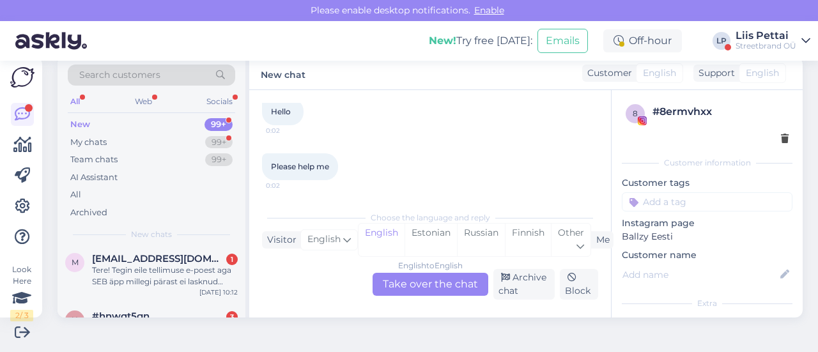
click at [148, 286] on div "Tere! Tegin eile tellimuse e-poest aga SEB äpp millegi pärast ei lasknud tasuda…" at bounding box center [165, 276] width 146 height 23
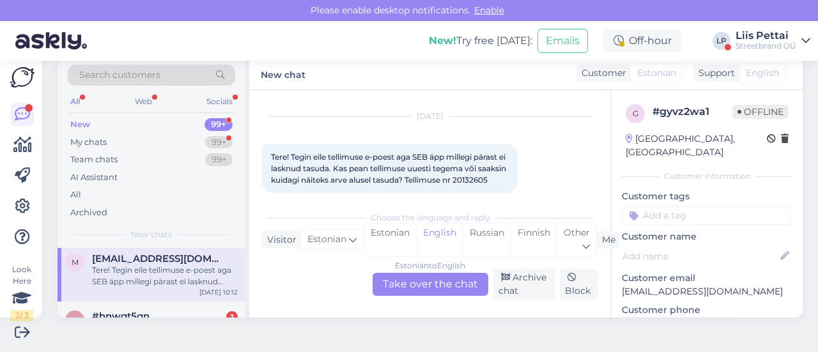
click at [412, 283] on div "Estonian to English Take over the chat" at bounding box center [431, 284] width 116 height 23
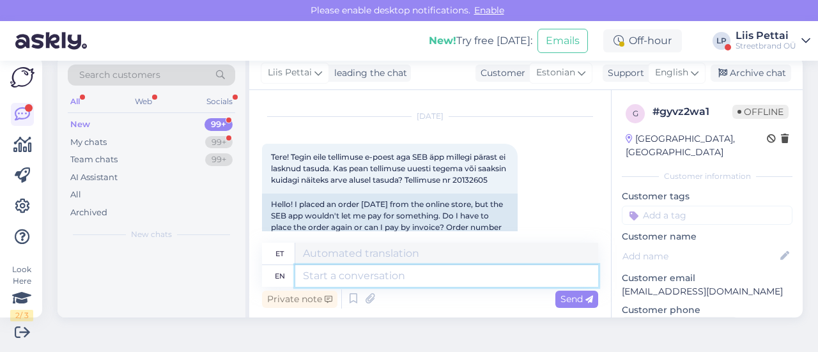
click at [395, 275] on textarea at bounding box center [446, 276] width 303 height 22
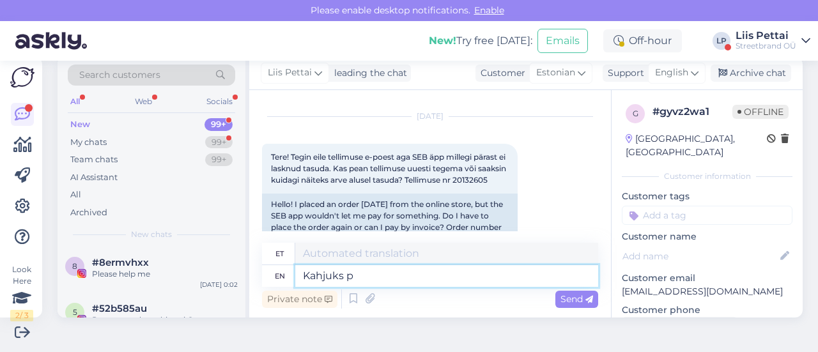
type textarea "Kahjuks pe"
type textarea "Kahjuks"
type textarea "Kahjuks peab te"
type textarea "Kahjuks peab"
type textarea "Kahjuks peab tellimuse"
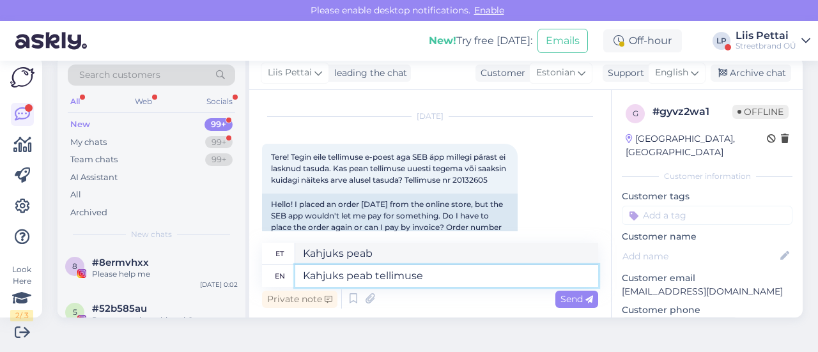
type textarea "Kahjuks peab tellimuse"
type textarea "Kahjuks peab tellimuse uuesti"
type textarea "Kahjuks peab tellimuse uuesti tegema"
type textarea "Kindlasti peab tellimuse uuesti tegema"
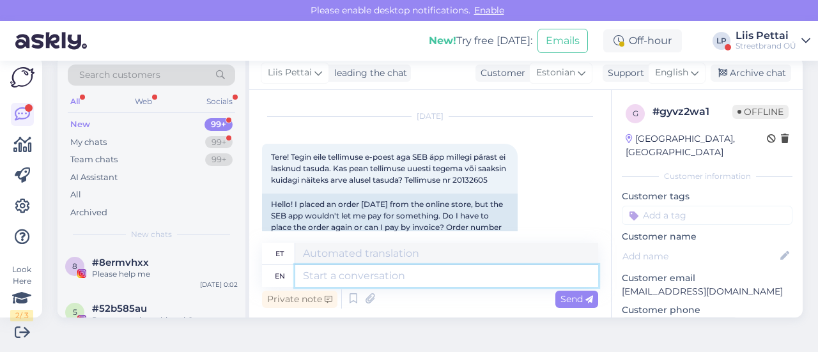
scroll to position [174, 0]
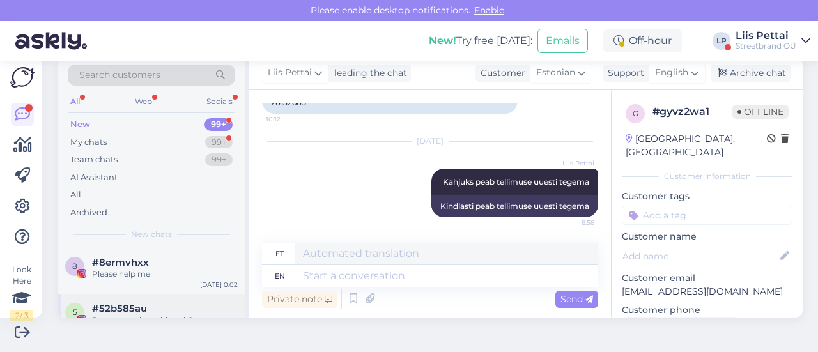
click at [162, 296] on div "5 #52b585au Do you need anything sir? Aug 25 23:17" at bounding box center [152, 317] width 188 height 46
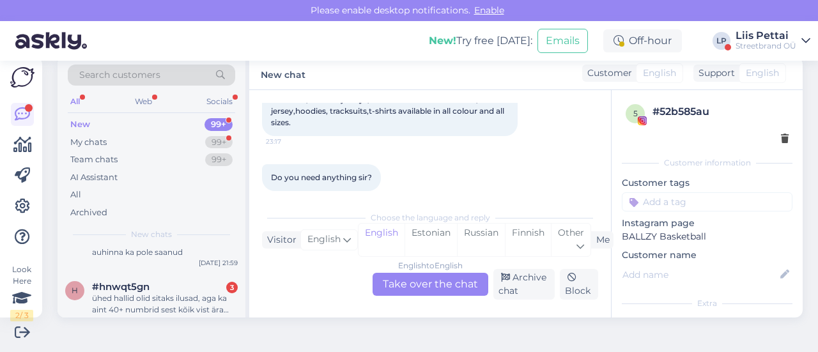
scroll to position [128, 0]
click at [162, 296] on div "ühed hallid olid sitaks ilusad, aga ka aint 40+ numbrid sest kõik vist ära oste…" at bounding box center [165, 301] width 146 height 23
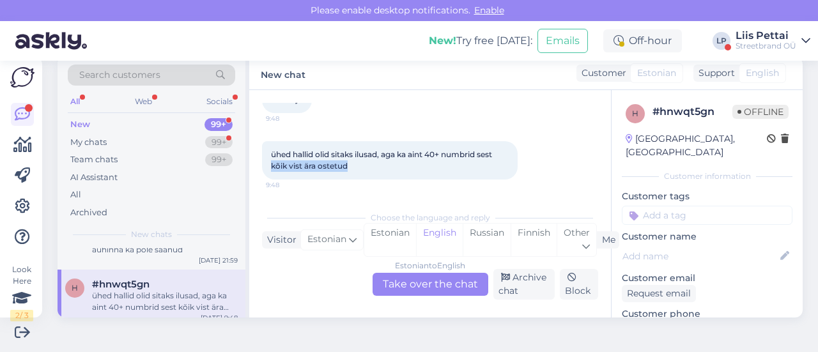
drag, startPoint x: 600, startPoint y: 169, endPoint x: 598, endPoint y: 156, distance: 13.0
click at [598, 156] on div "Chat started Aug 25 2025 miks teil airforce nii vähe on ja aint mega suuri numb…" at bounding box center [430, 204] width 362 height 228
click at [431, 286] on div "Estonian to English Take over the chat" at bounding box center [431, 284] width 116 height 23
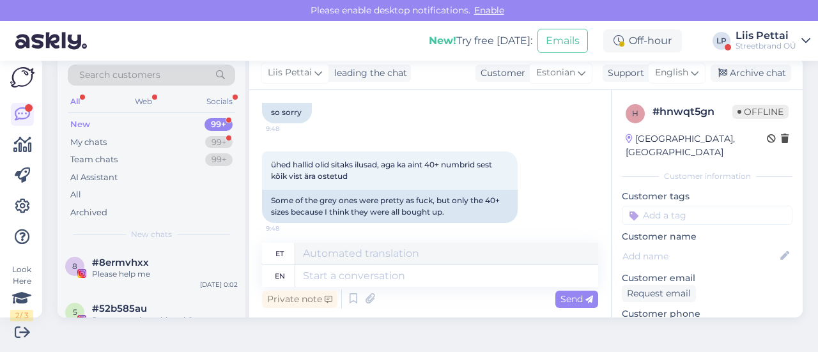
click at [385, 284] on div "et en Private note Send" at bounding box center [430, 277] width 336 height 68
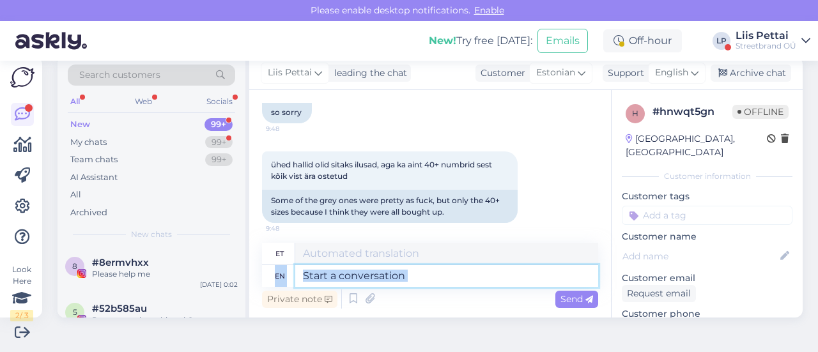
click at [385, 284] on textarea at bounding box center [446, 276] width 303 height 22
type textarea "va"
type textarea "VA"
type textarea "v"
type textarea "kahjuks o"
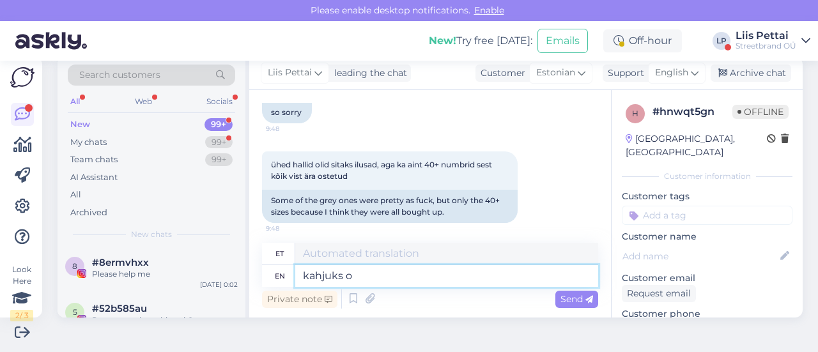
type textarea "kahjuks"
type textarea "kahjuks otsas ja"
type textarea "kahjuks otsas"
type textarea "kahjuks otsas jaa :"
type textarea "kahjuks otsas jaa"
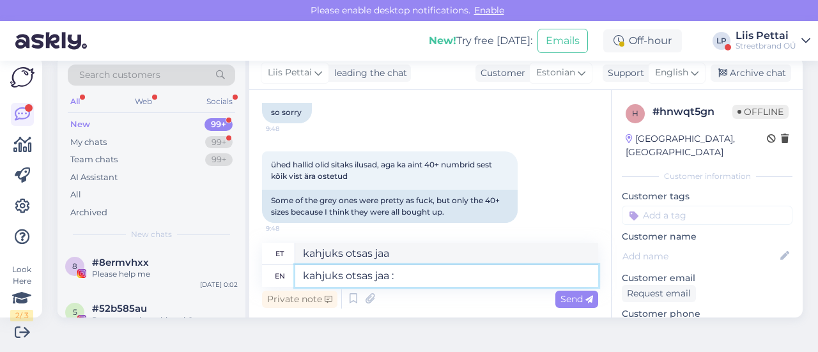
type textarea "kahjuks otsas jaa :("
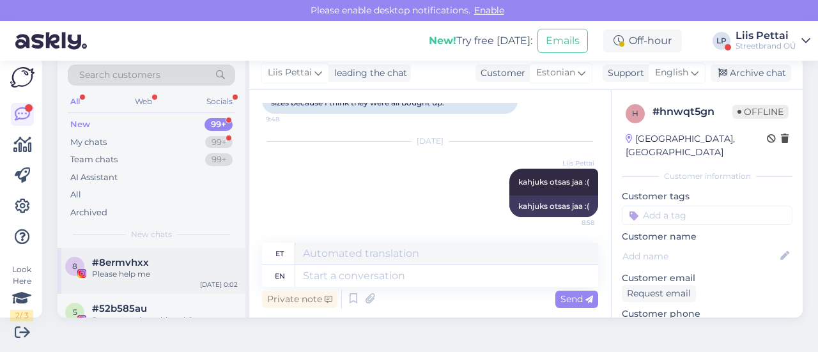
click at [173, 267] on div "#8ermvhxx" at bounding box center [165, 263] width 146 height 12
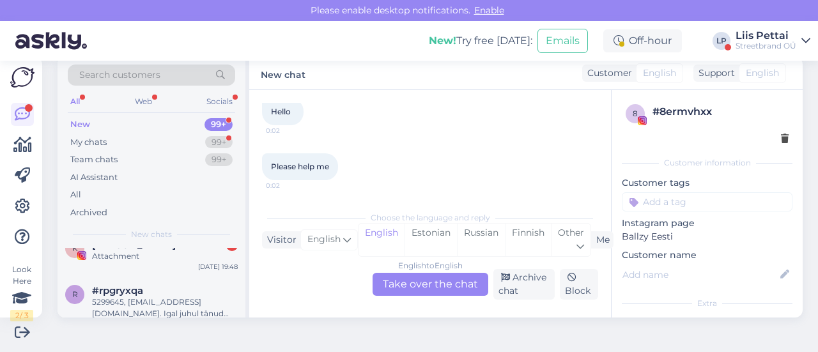
scroll to position [307, 0]
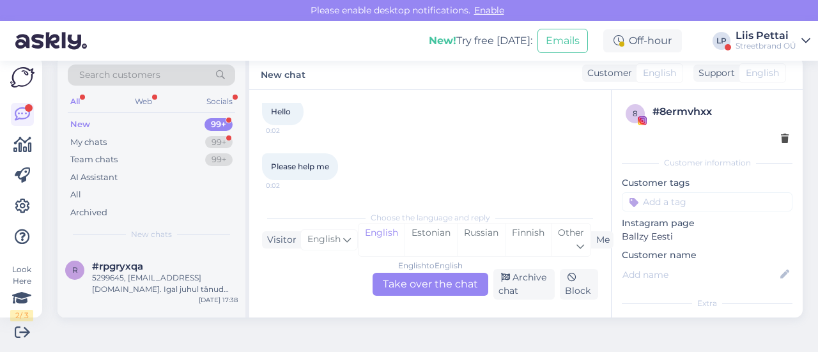
click at [173, 267] on div "#rpgryxqa" at bounding box center [165, 267] width 146 height 12
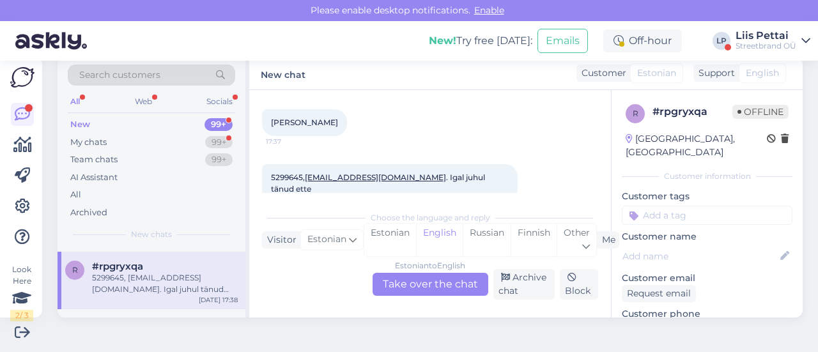
click at [148, 272] on div "5299645, [EMAIL_ADDRESS][DOMAIN_NAME]. Igal juhul tänud ette" at bounding box center [165, 283] width 146 height 23
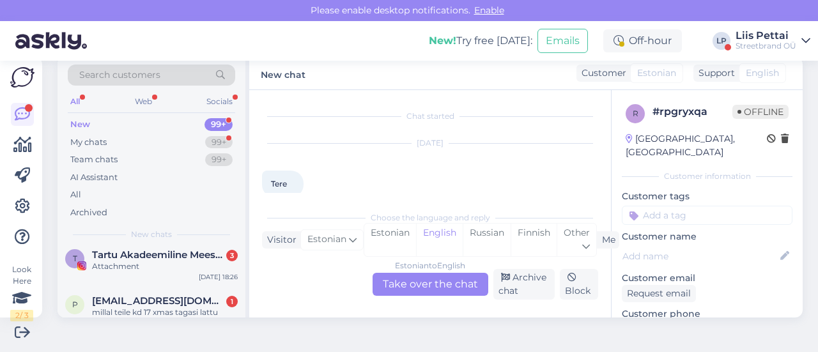
scroll to position [537, 0]
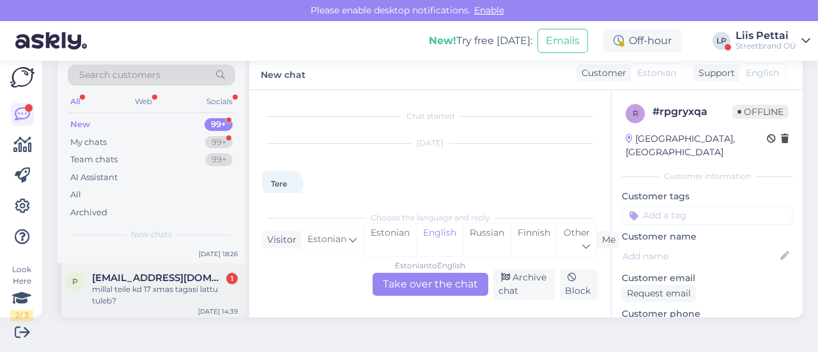
click at [140, 284] on div "millal teile kd 17 xmas tagasi lattu tuleb?" at bounding box center [165, 295] width 146 height 23
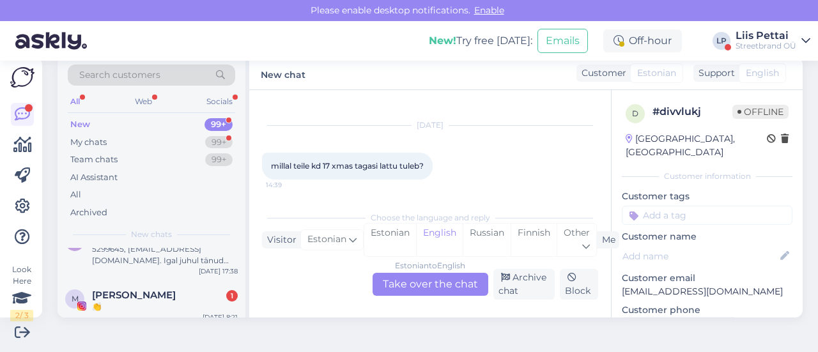
scroll to position [332, 0]
click at [107, 141] on div "My chats 99+" at bounding box center [151, 143] width 167 height 18
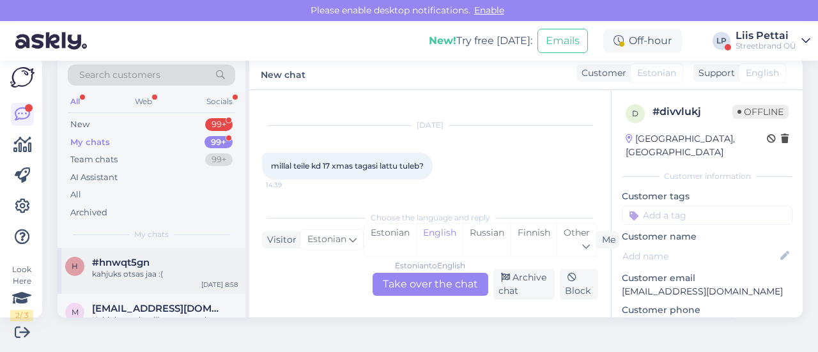
click at [117, 277] on div "kahjuks otsas jaa :(" at bounding box center [165, 274] width 146 height 12
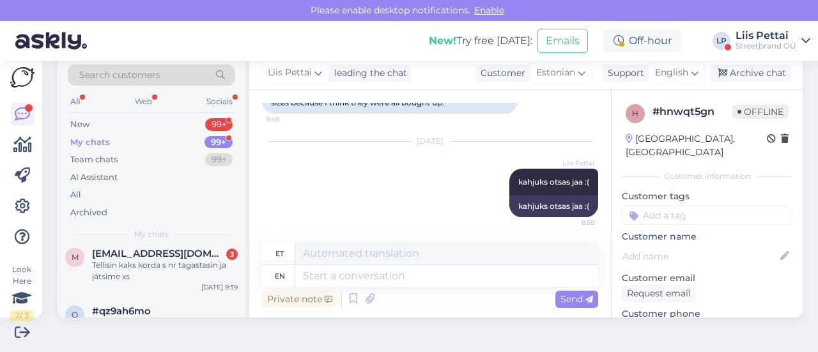
scroll to position [179, 0]
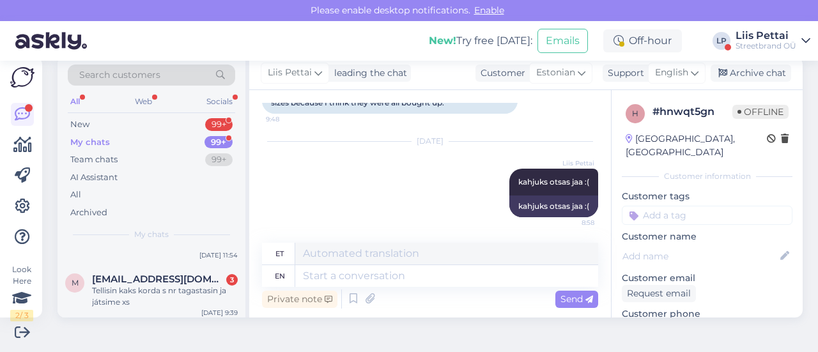
click at [117, 277] on span "[EMAIL_ADDRESS][DOMAIN_NAME]" at bounding box center [158, 280] width 133 height 12
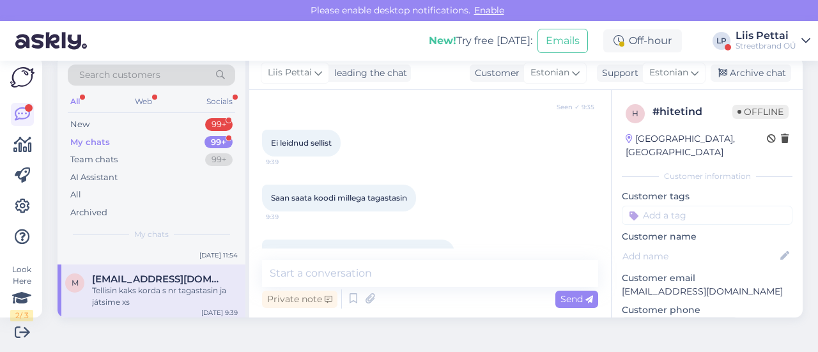
scroll to position [275, 0]
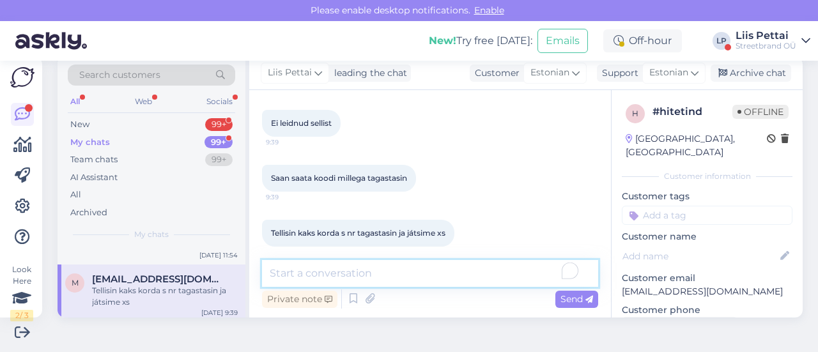
click at [440, 279] on textarea "To enrich screen reader interactions, please activate Accessibility in Grammarl…" at bounding box center [430, 273] width 336 height 27
type textarea "no teile tuleb email kui tagastus on jõudnud :)"
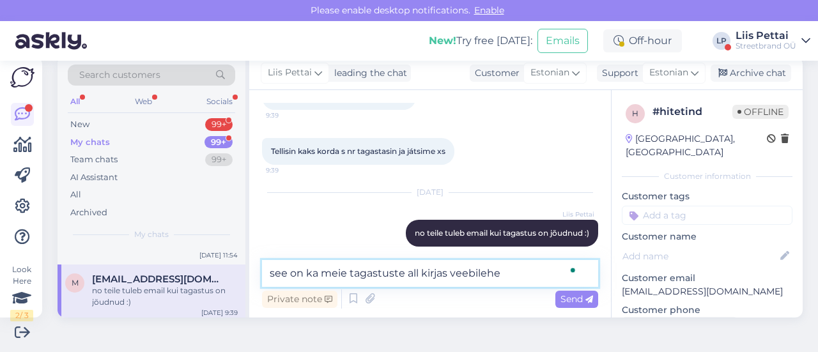
type textarea "see on ka meie tagastuste all kirjas veebilehel"
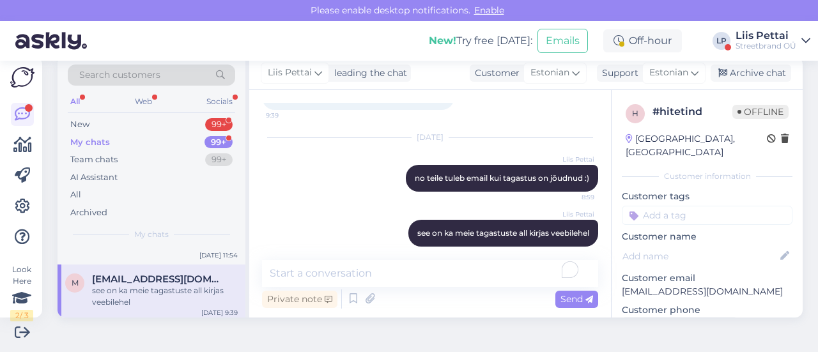
click at [107, 290] on div "see on ka meie tagastuste all kirjas veebilehel" at bounding box center [165, 296] width 146 height 23
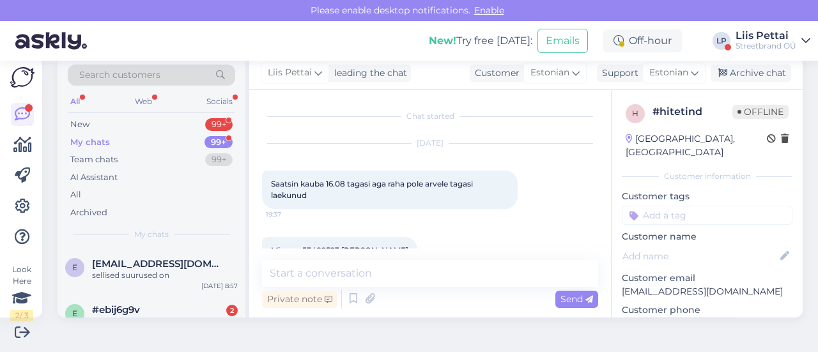
scroll to position [128, 0]
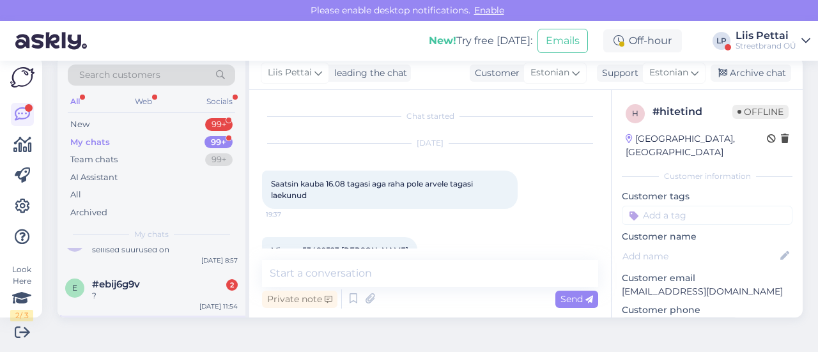
click at [107, 290] on div "?" at bounding box center [165, 296] width 146 height 12
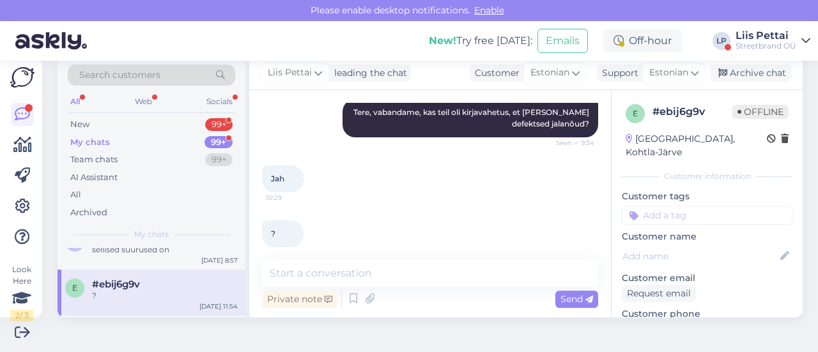
scroll to position [205, 0]
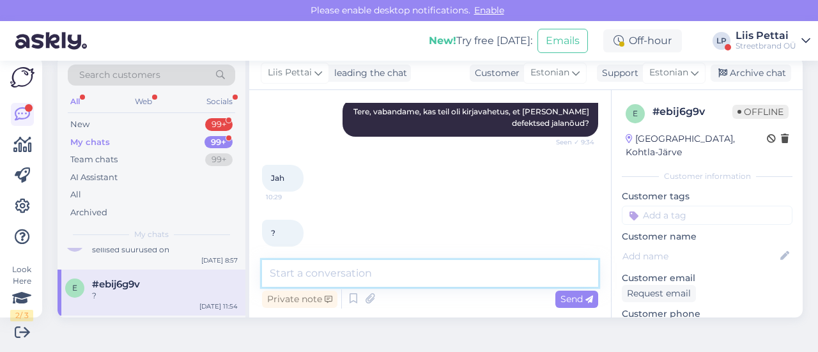
click at [446, 281] on textarea at bounding box center [430, 273] width 336 height 27
type textarea "mis on tellimuse number?"
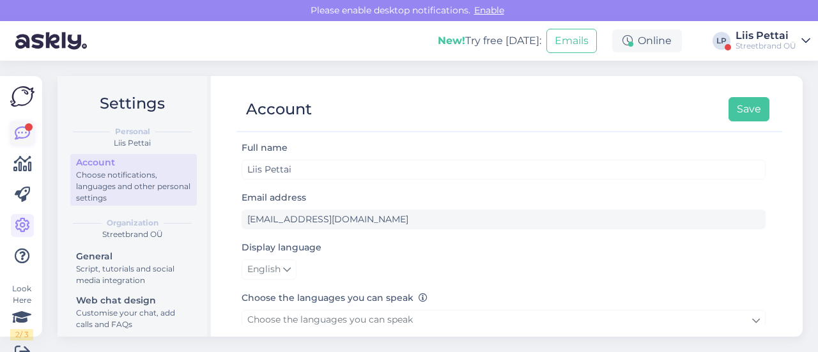
click at [29, 137] on icon at bounding box center [22, 133] width 15 height 15
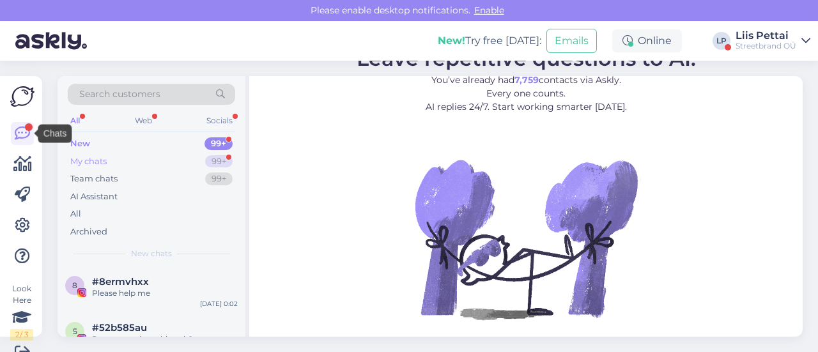
click at [97, 157] on div "My chats" at bounding box center [88, 161] width 36 height 13
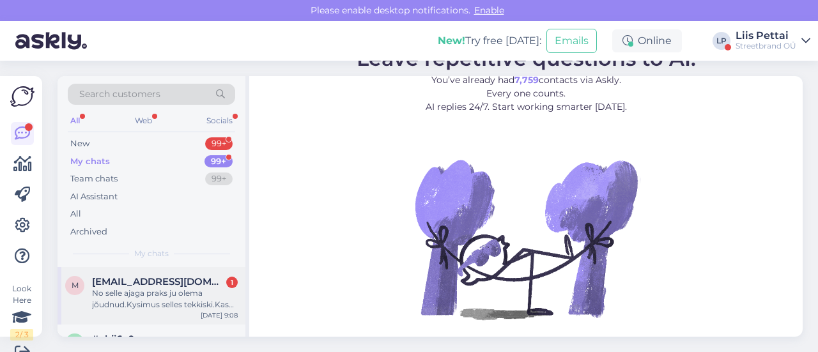
click at [100, 288] on div "No selle ajaga praks ju olema jõudnud.Kysimus selles tekkiski.Kas võib olla et …" at bounding box center [165, 299] width 146 height 23
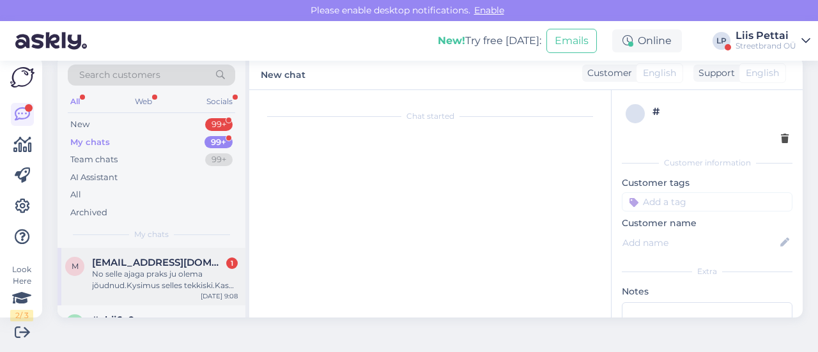
scroll to position [479, 0]
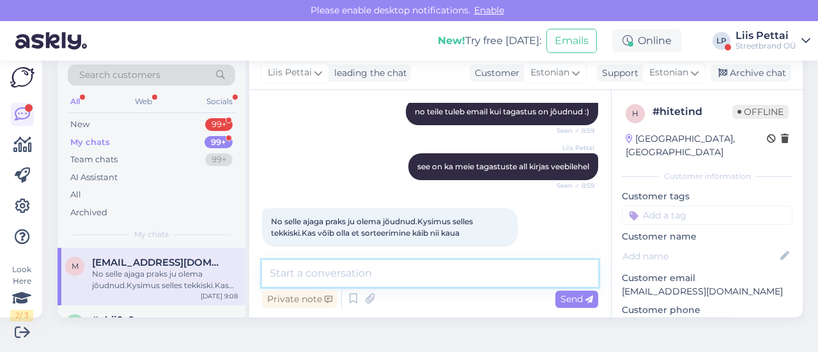
click at [444, 279] on textarea at bounding box center [430, 273] width 336 height 27
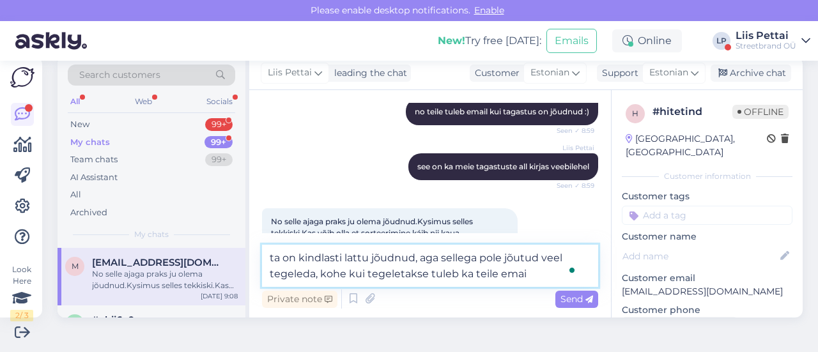
type textarea "ta on kindlasti lattu jõudnud, aga sellega pole jõutud veel tegeleda, kohe kui …"
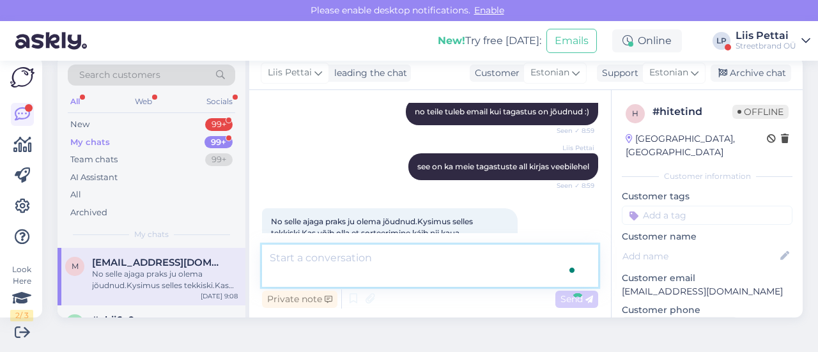
scroll to position [545, 0]
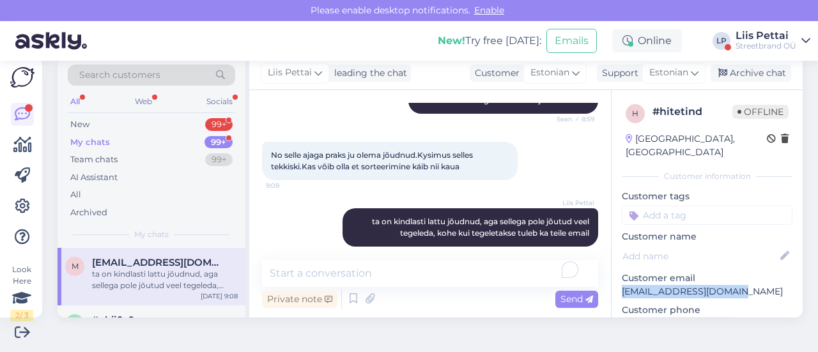
drag, startPoint x: 649, startPoint y: 277, endPoint x: 608, endPoint y: 277, distance: 40.9
copy p "[EMAIL_ADDRESS][DOMAIN_NAME]"
